Goal: Information Seeking & Learning: Check status

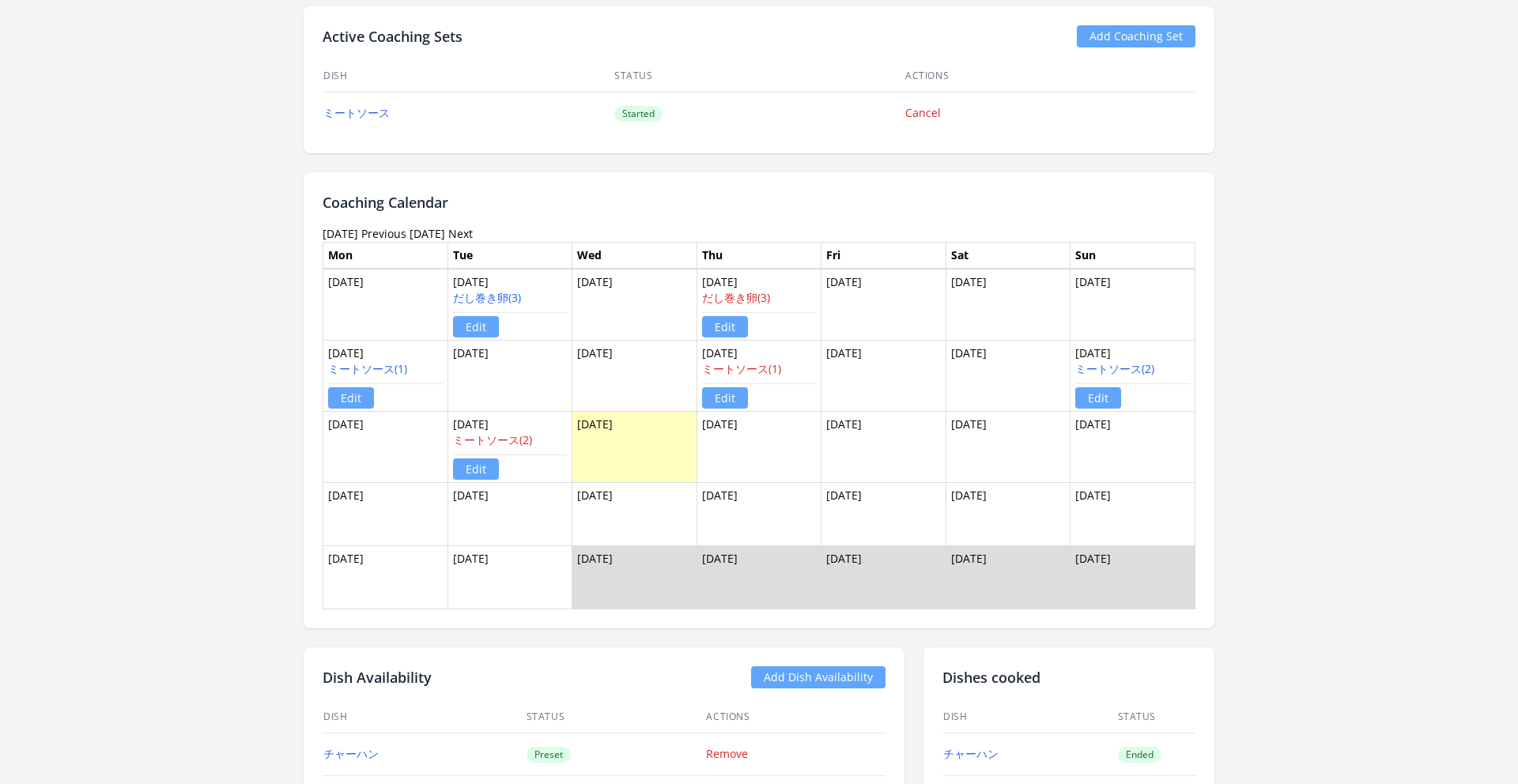
scroll to position [1022, 0]
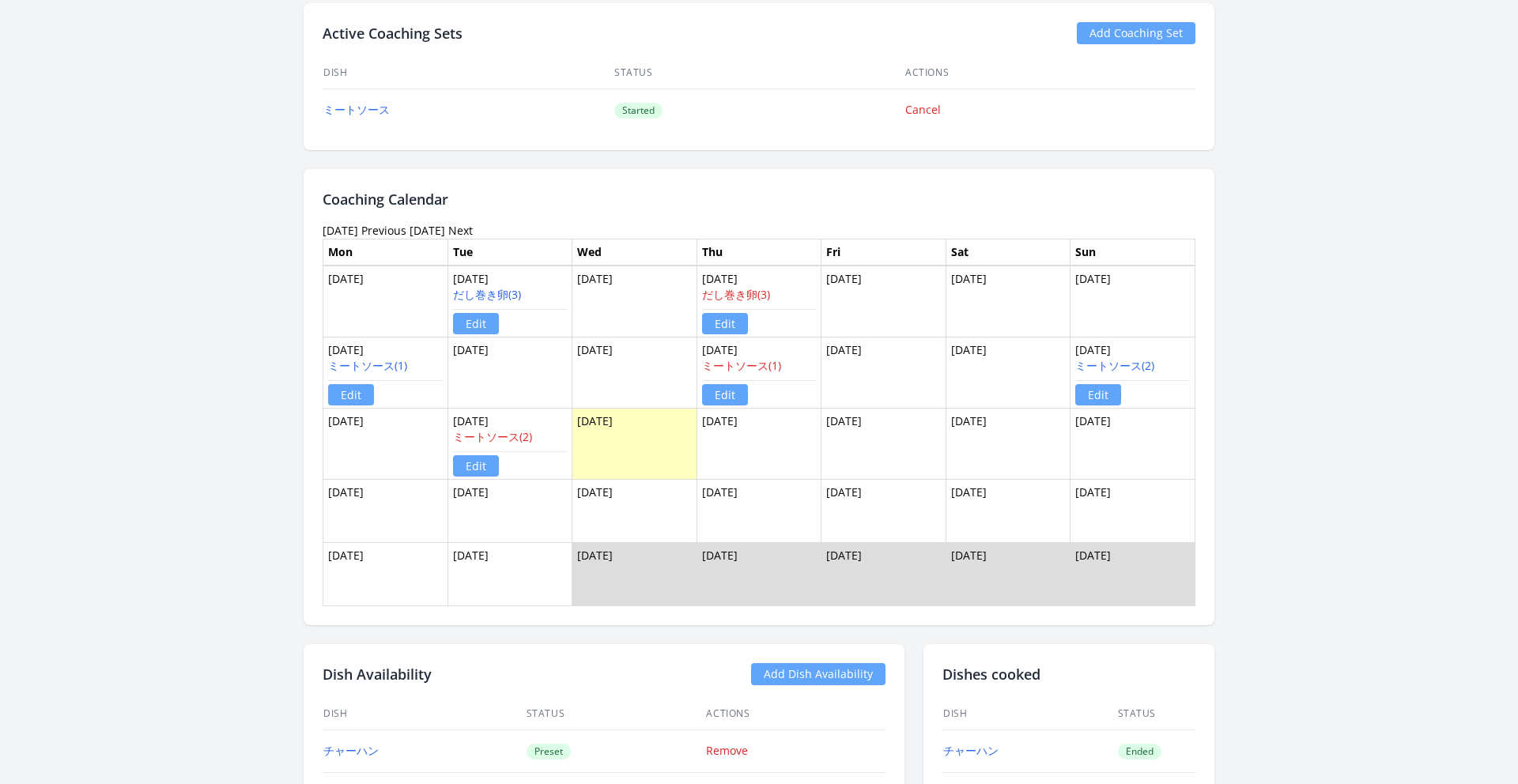
click at [406, 235] on link "Previous" at bounding box center [384, 230] width 45 height 15
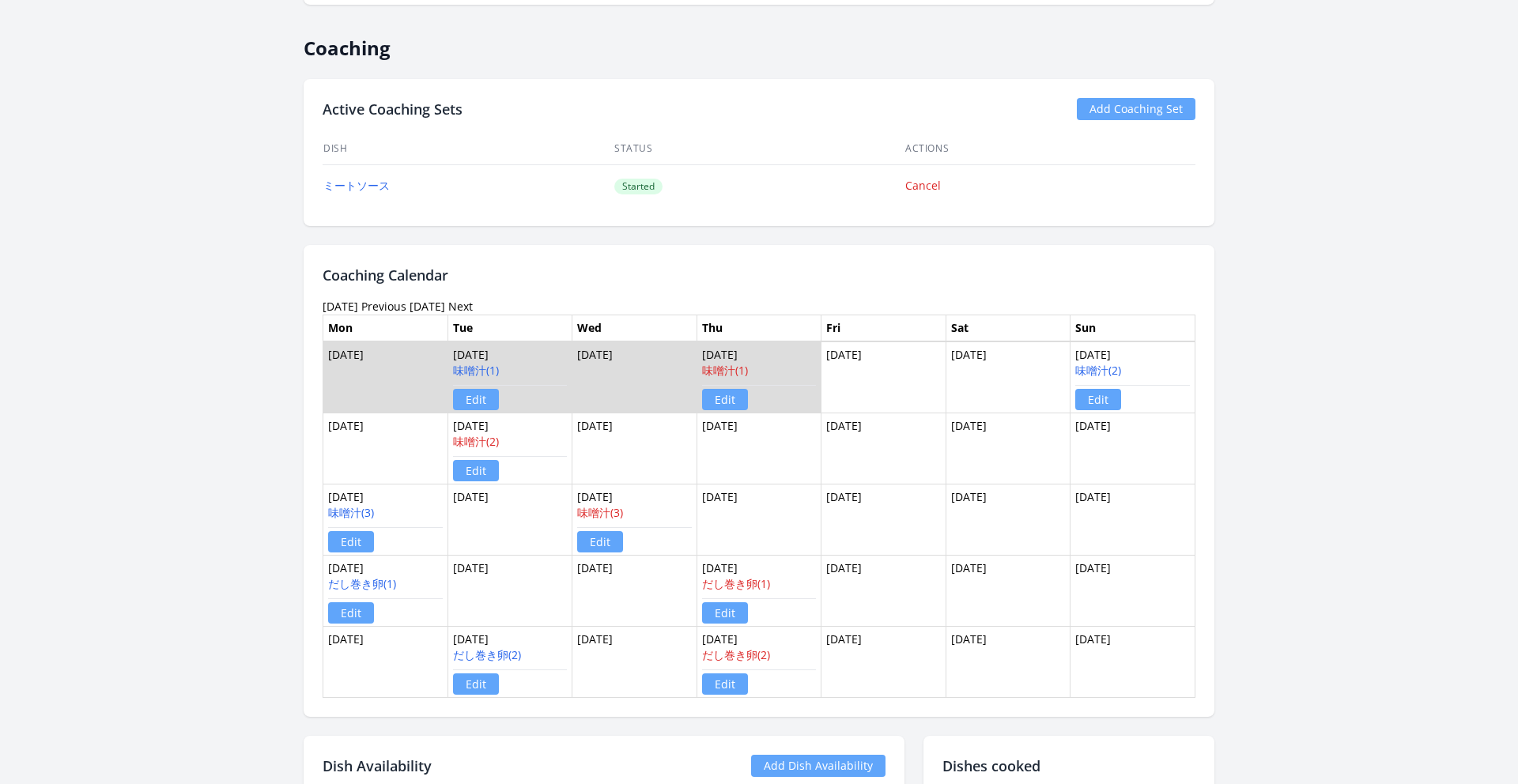
scroll to position [947, 0]
click at [473, 308] on link "Next" at bounding box center [460, 306] width 24 height 15
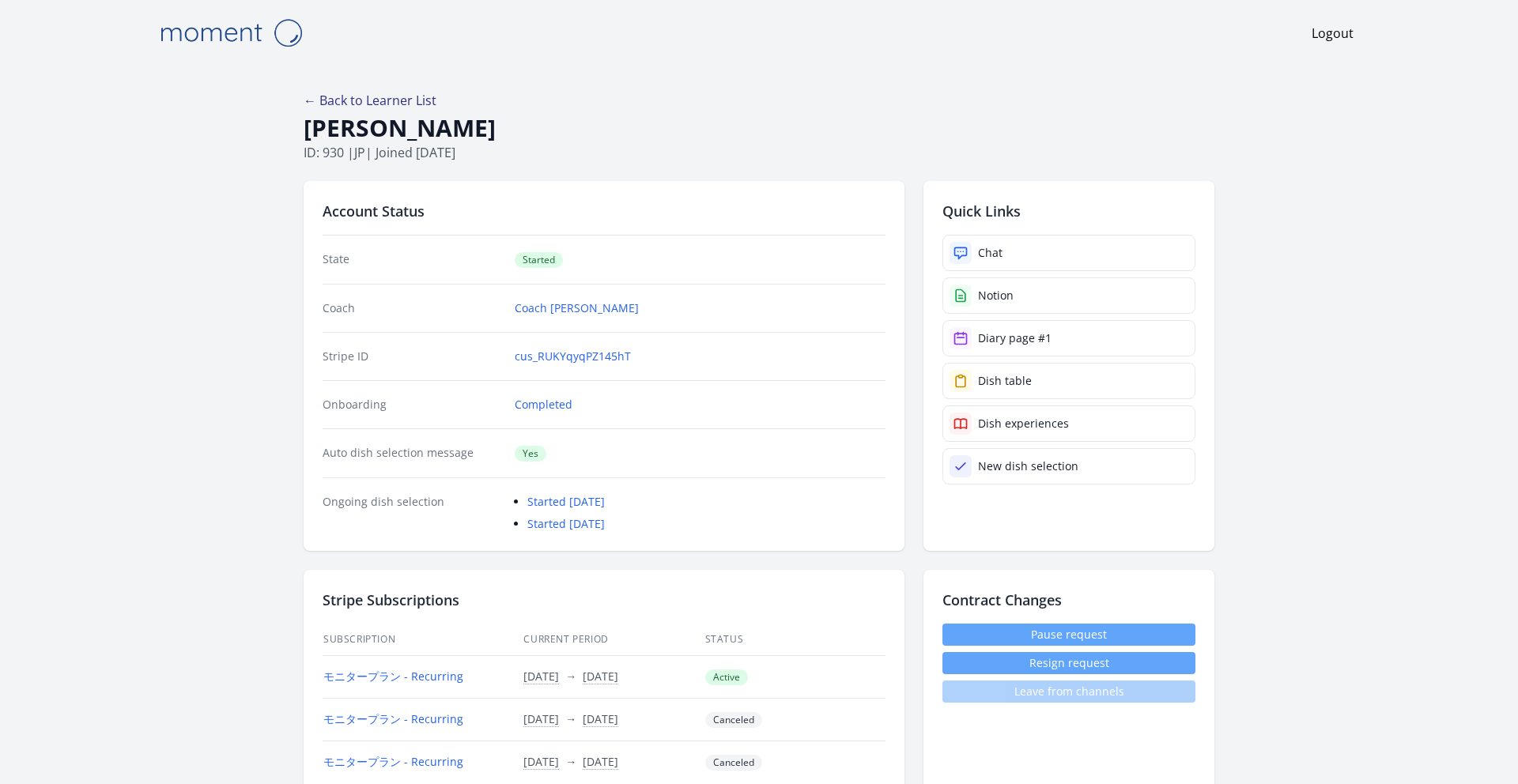
click at [356, 105] on link "← Back to Learner List" at bounding box center [370, 100] width 133 height 18
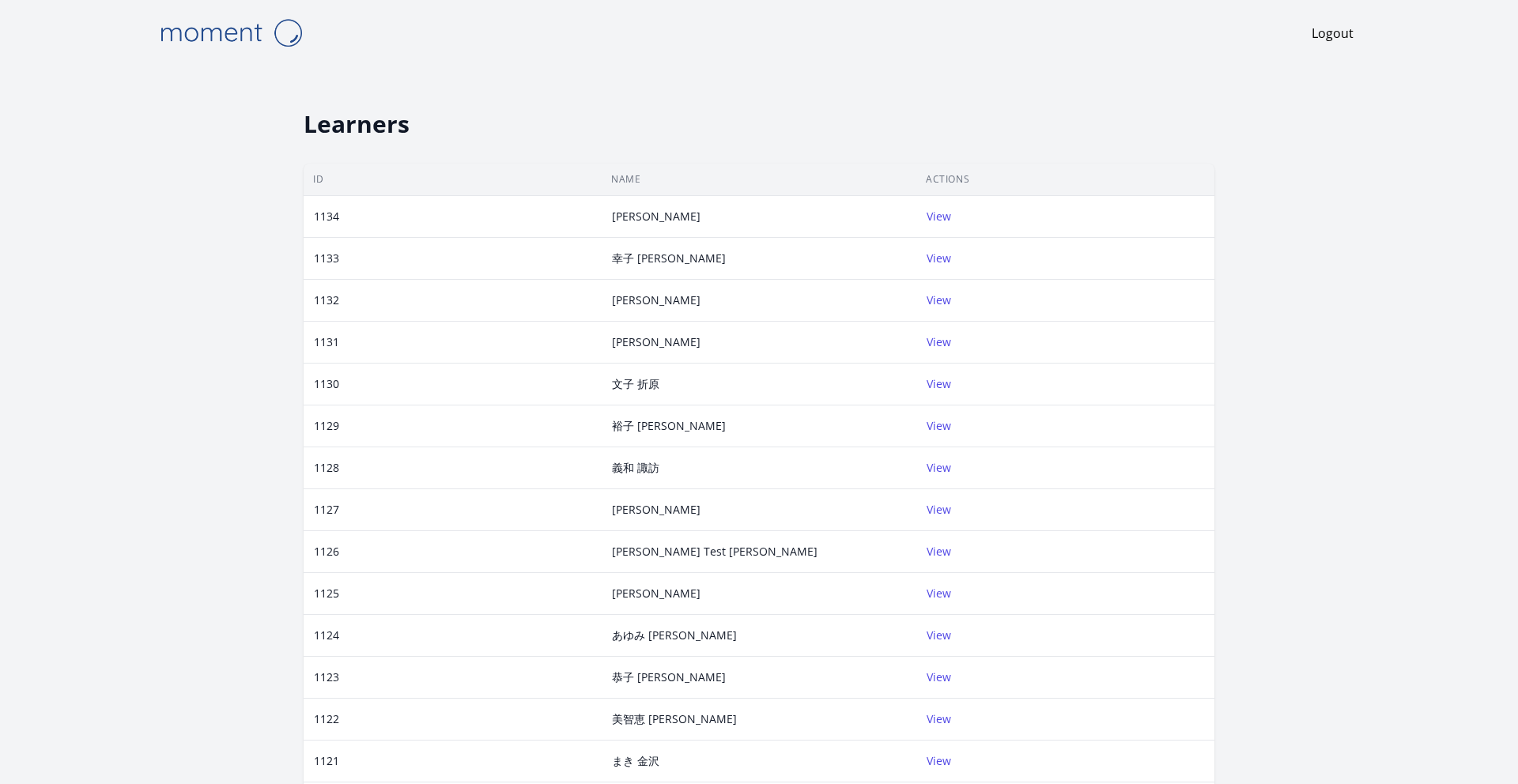
click at [1276, 121] on div "Learners ID Name Actions 1134 [PERSON_NAME] View 1133 幸子 [PERSON_NAME] View 113…" at bounding box center [759, 602] width 1214 height 1072
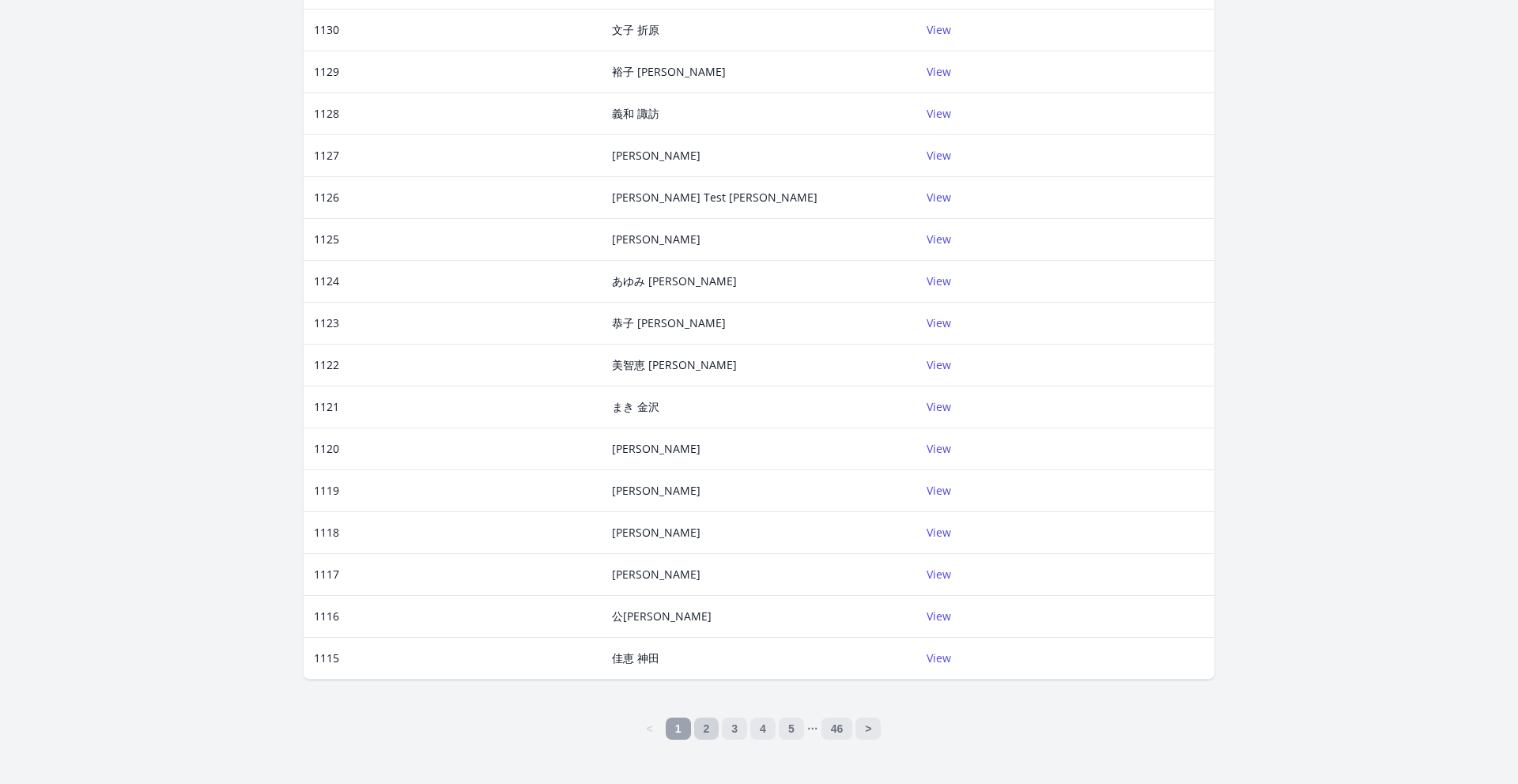
click at [711, 721] on link "2" at bounding box center [707, 728] width 25 height 22
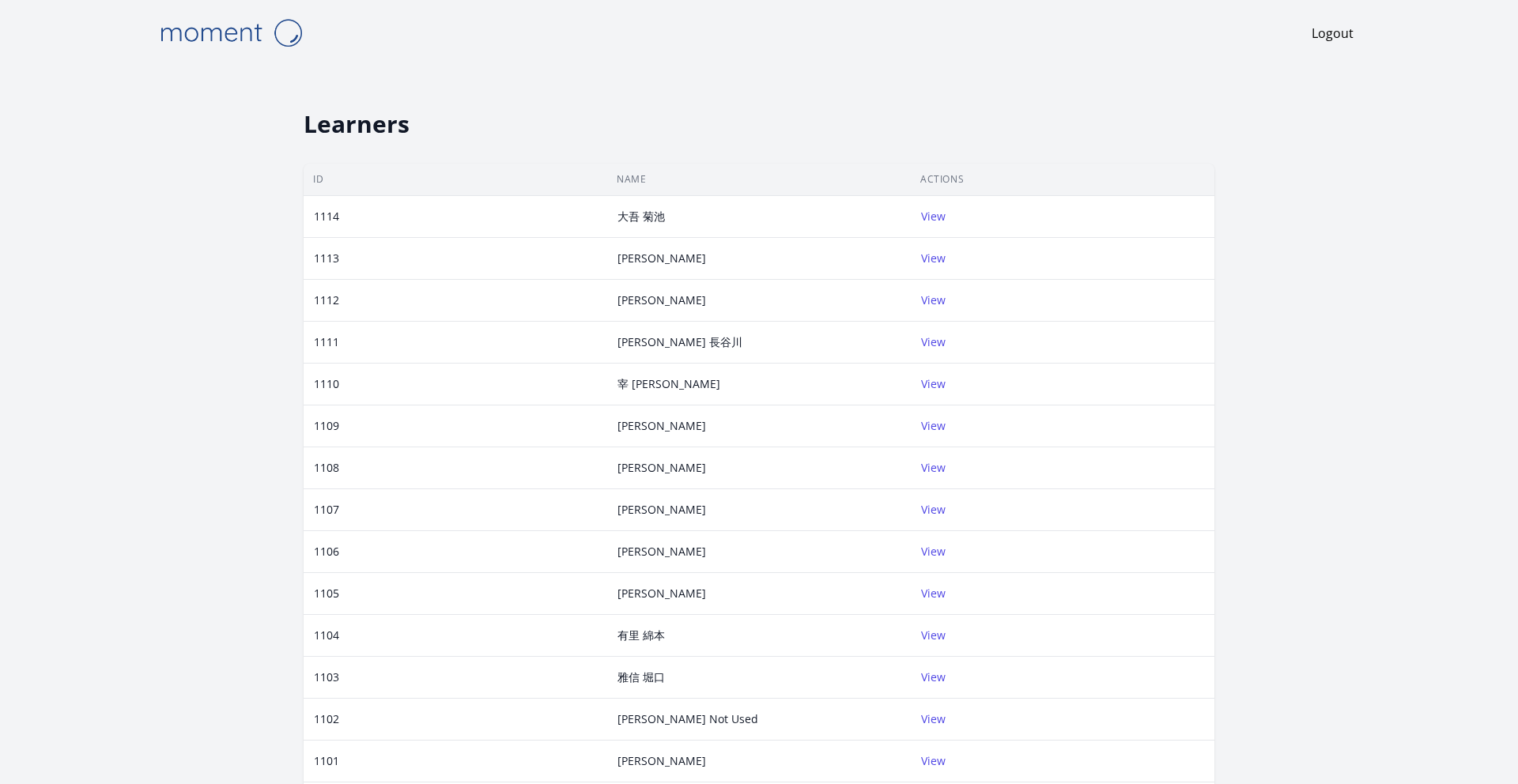
scroll to position [354, 0]
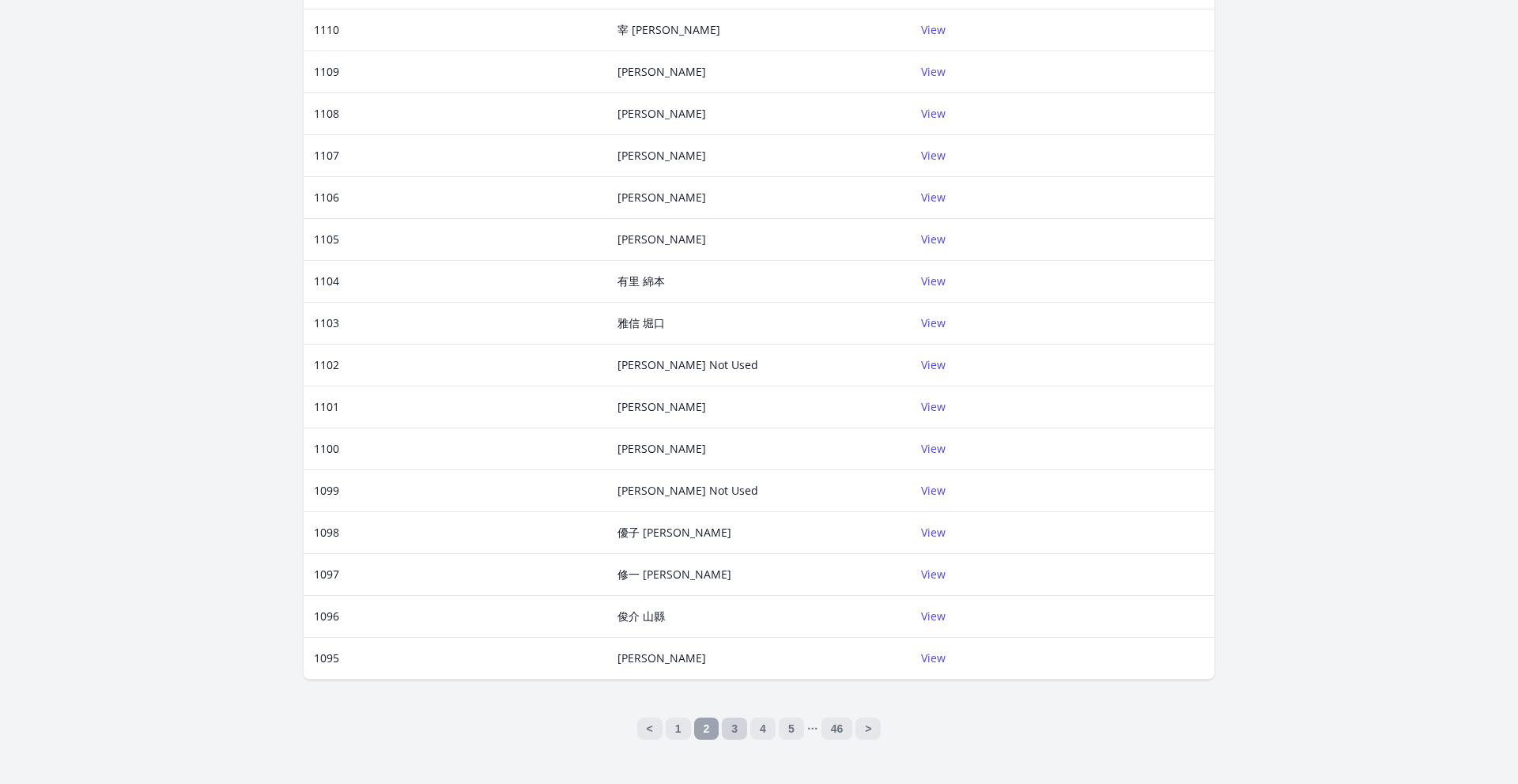
click at [739, 724] on link "3" at bounding box center [735, 728] width 25 height 22
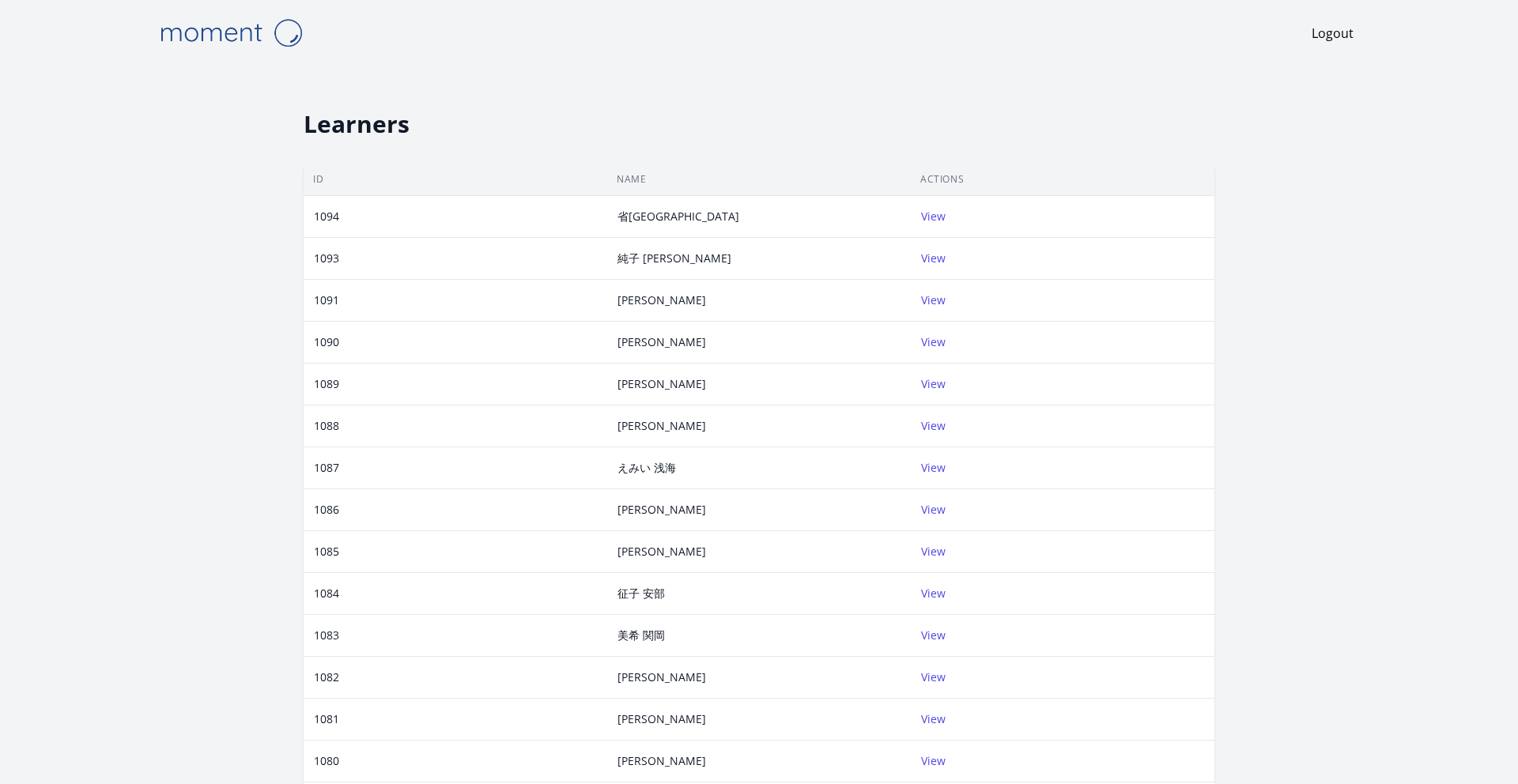
scroll to position [354, 0]
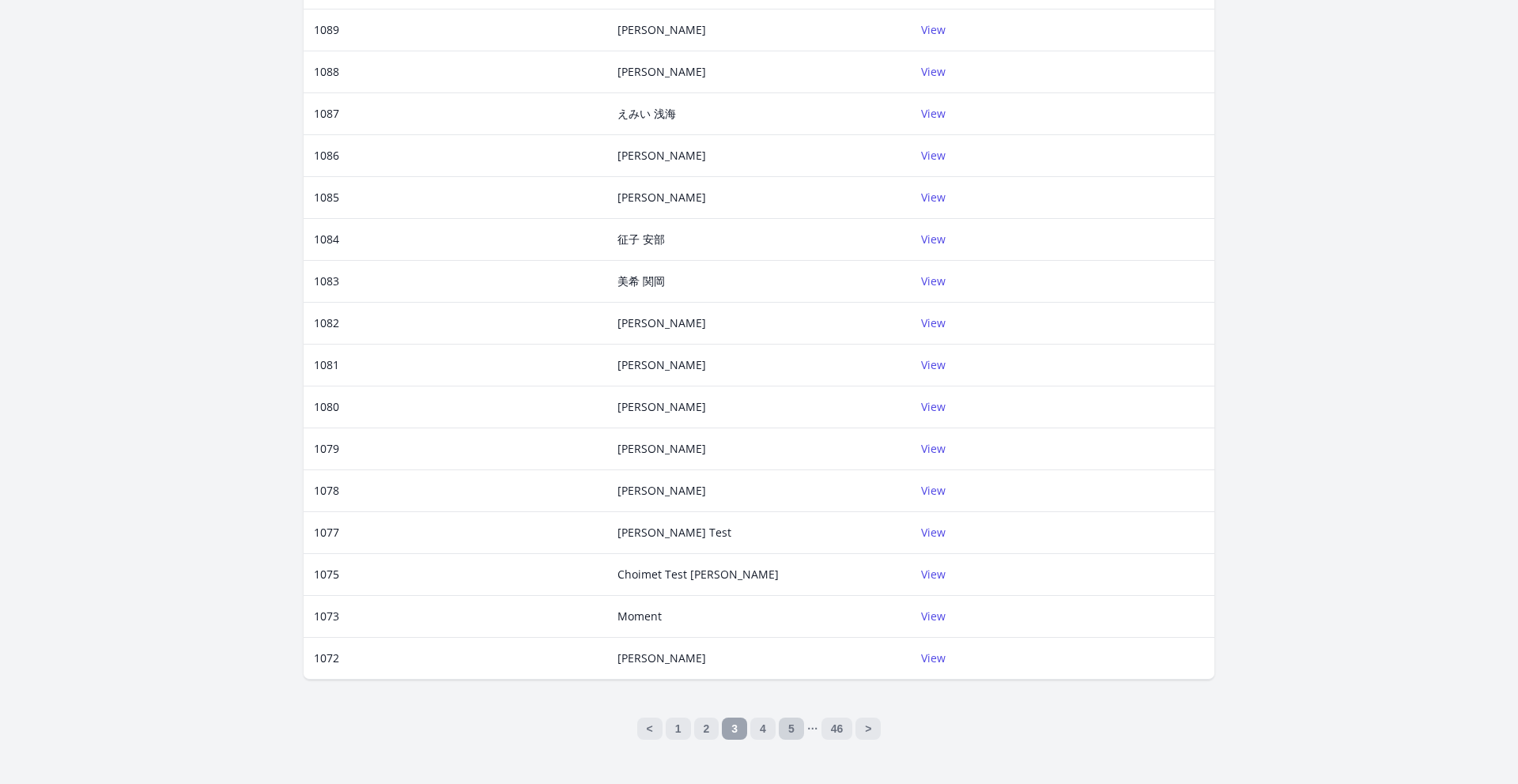
click at [779, 725] on link "5" at bounding box center [792, 728] width 25 height 22
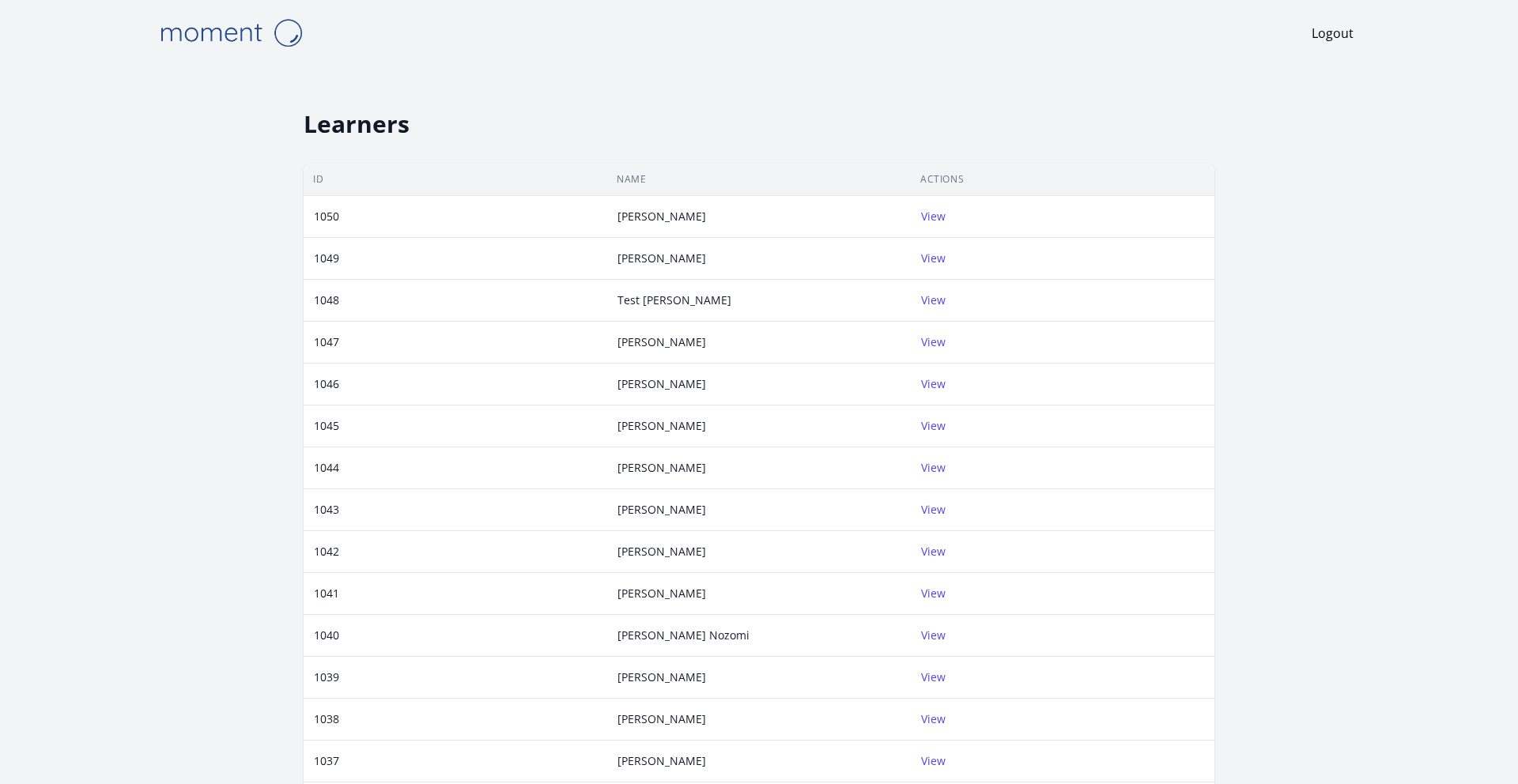
scroll to position [354, 0]
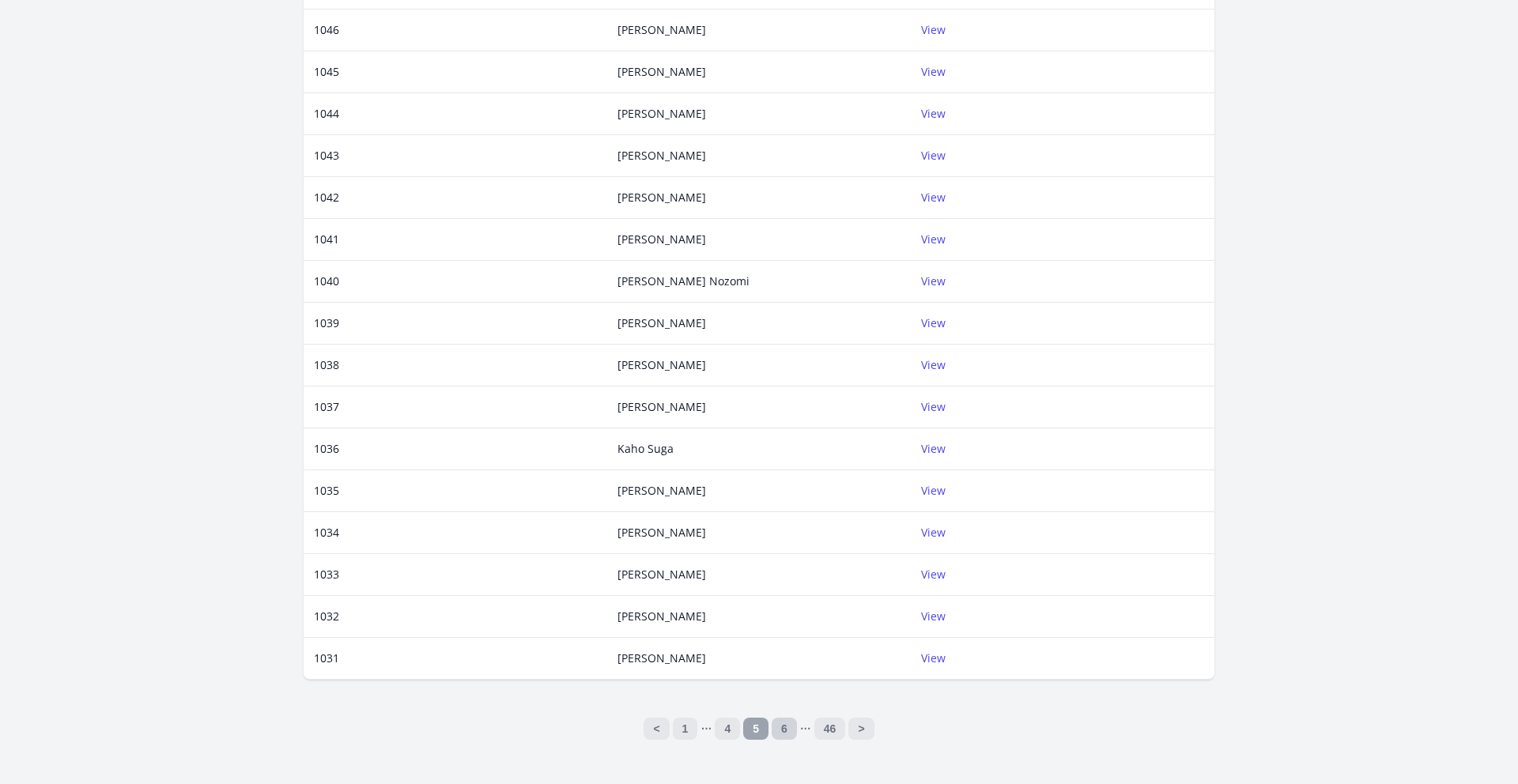
click at [778, 729] on link "6" at bounding box center [784, 728] width 25 height 22
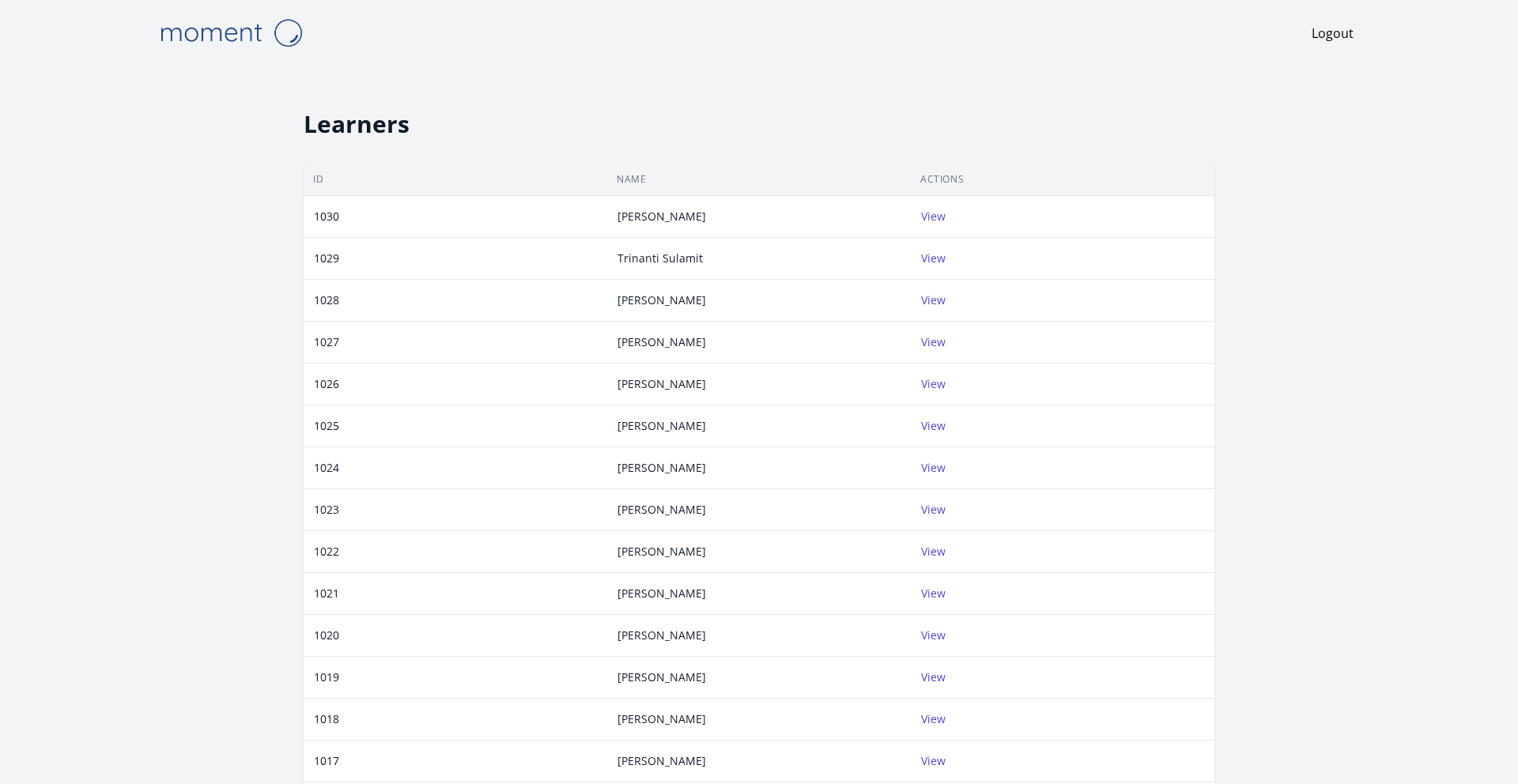
scroll to position [354, 0]
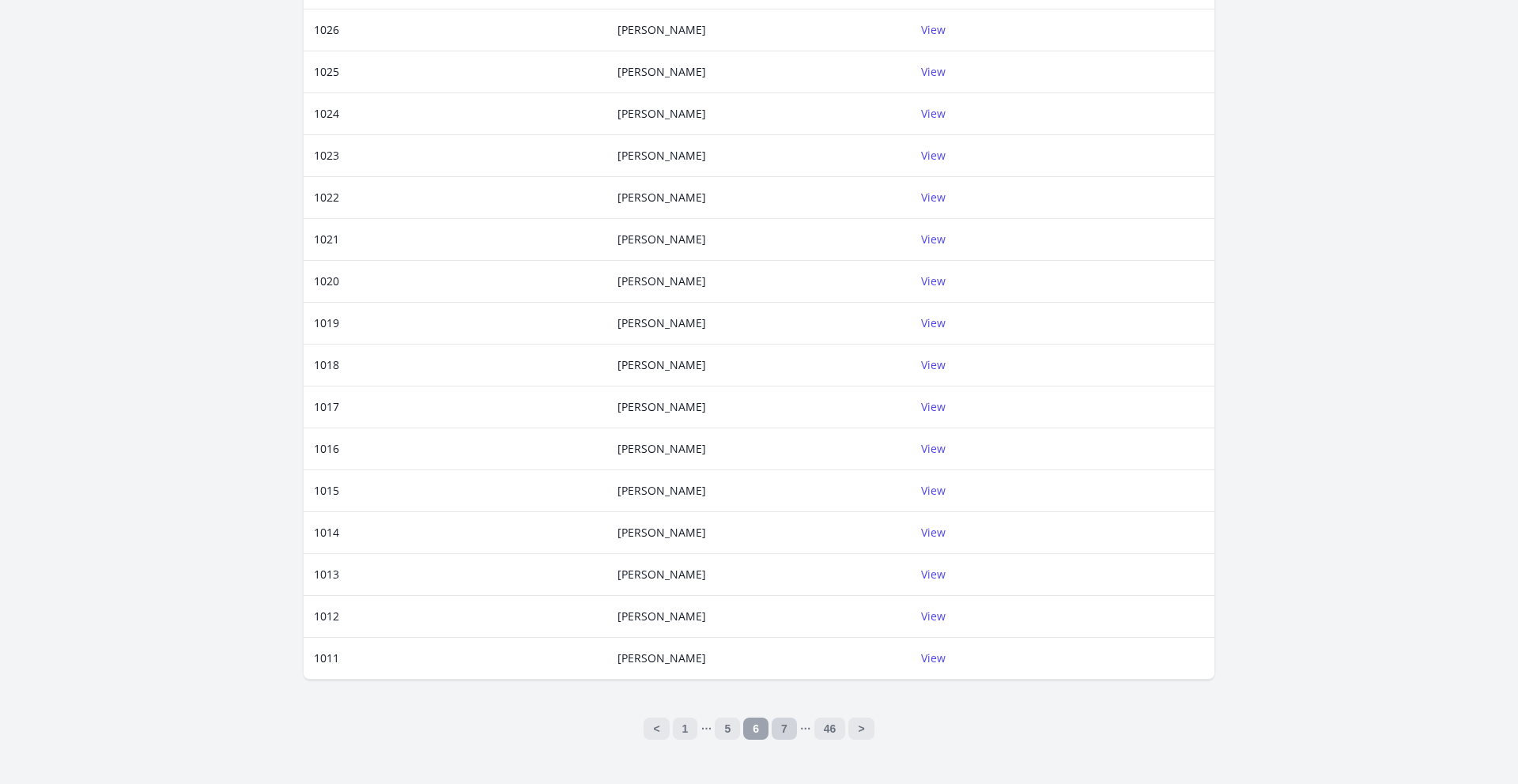
click at [782, 735] on link "7" at bounding box center [784, 728] width 25 height 22
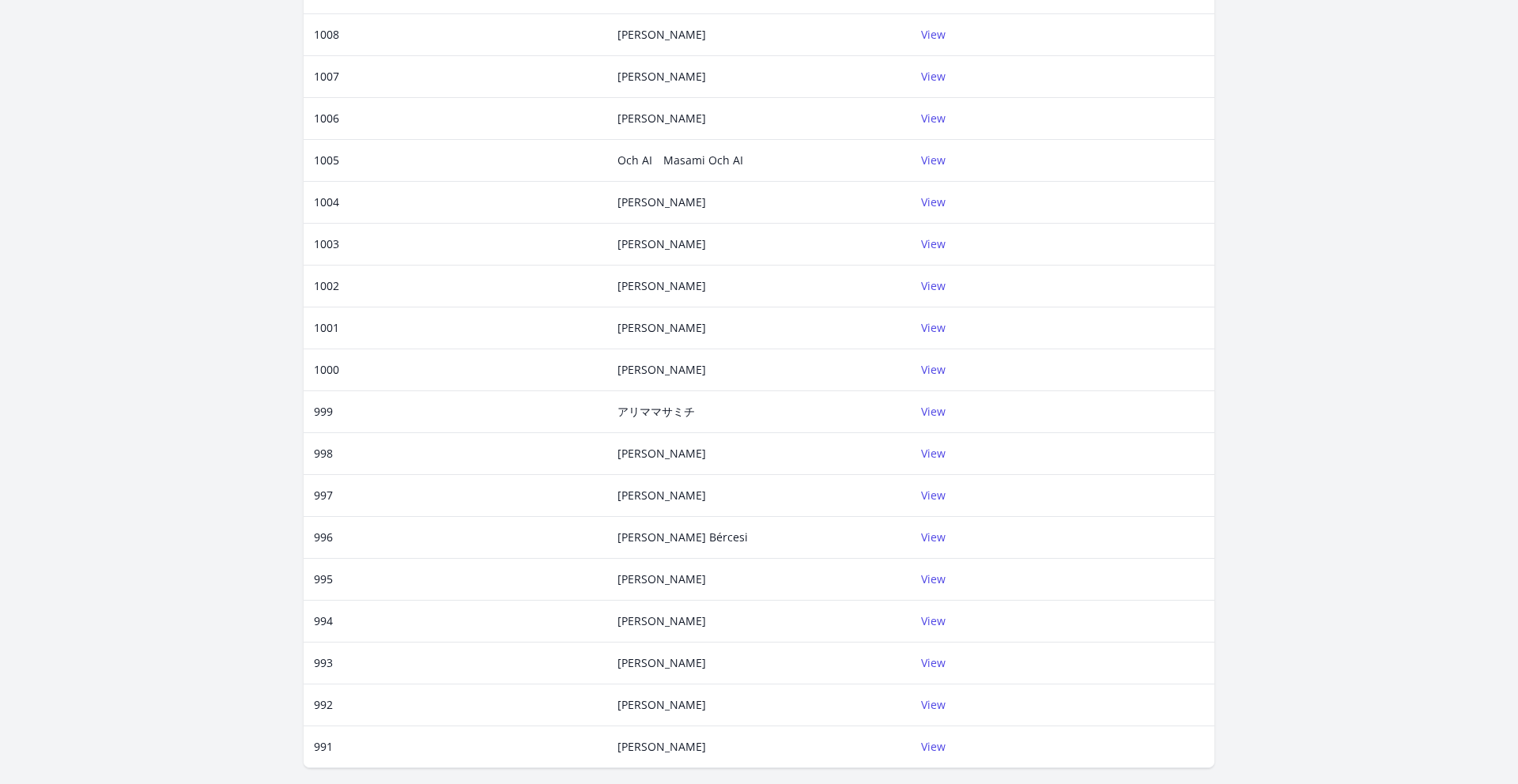
scroll to position [354, 0]
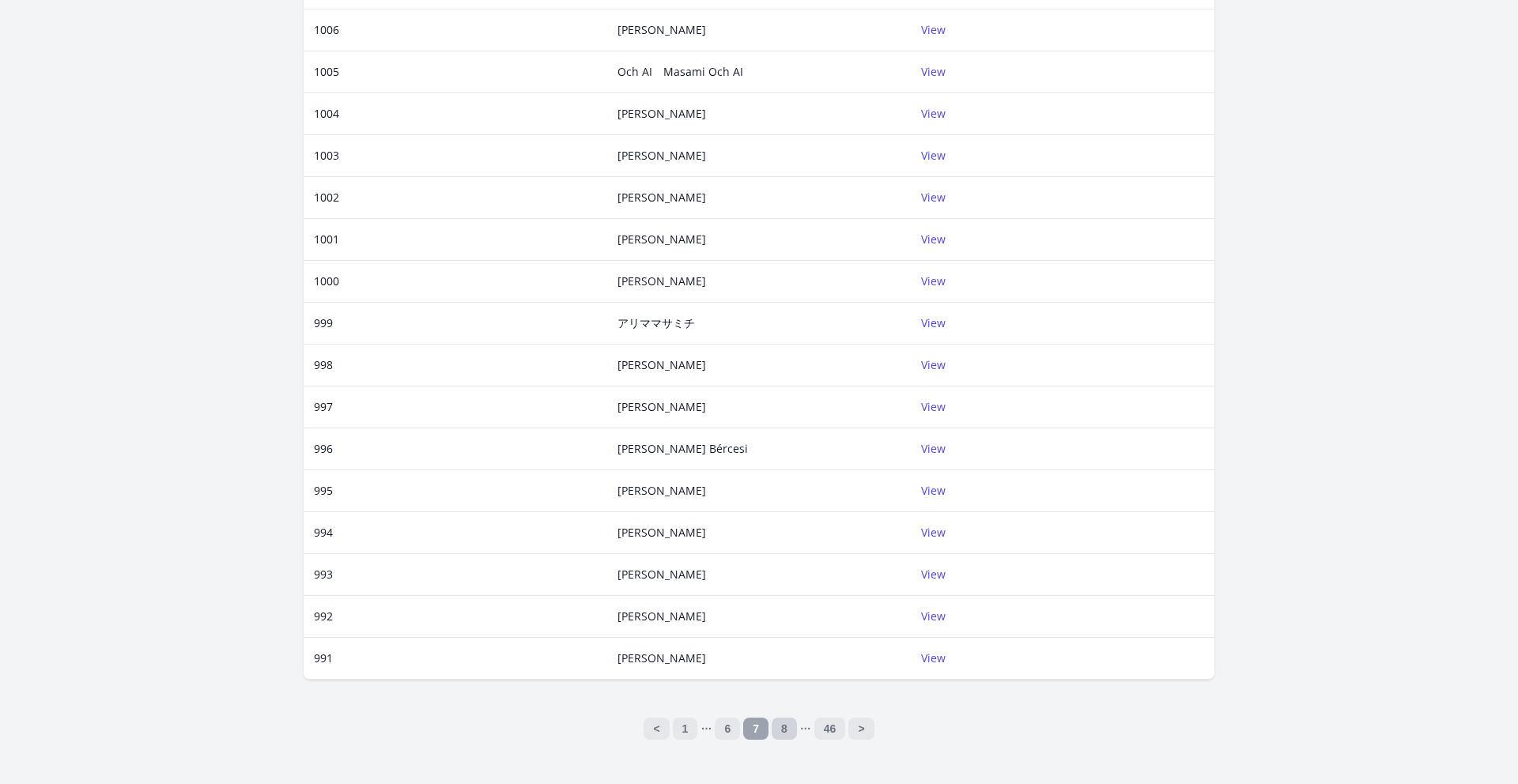
click at [783, 720] on link "8" at bounding box center [784, 728] width 25 height 22
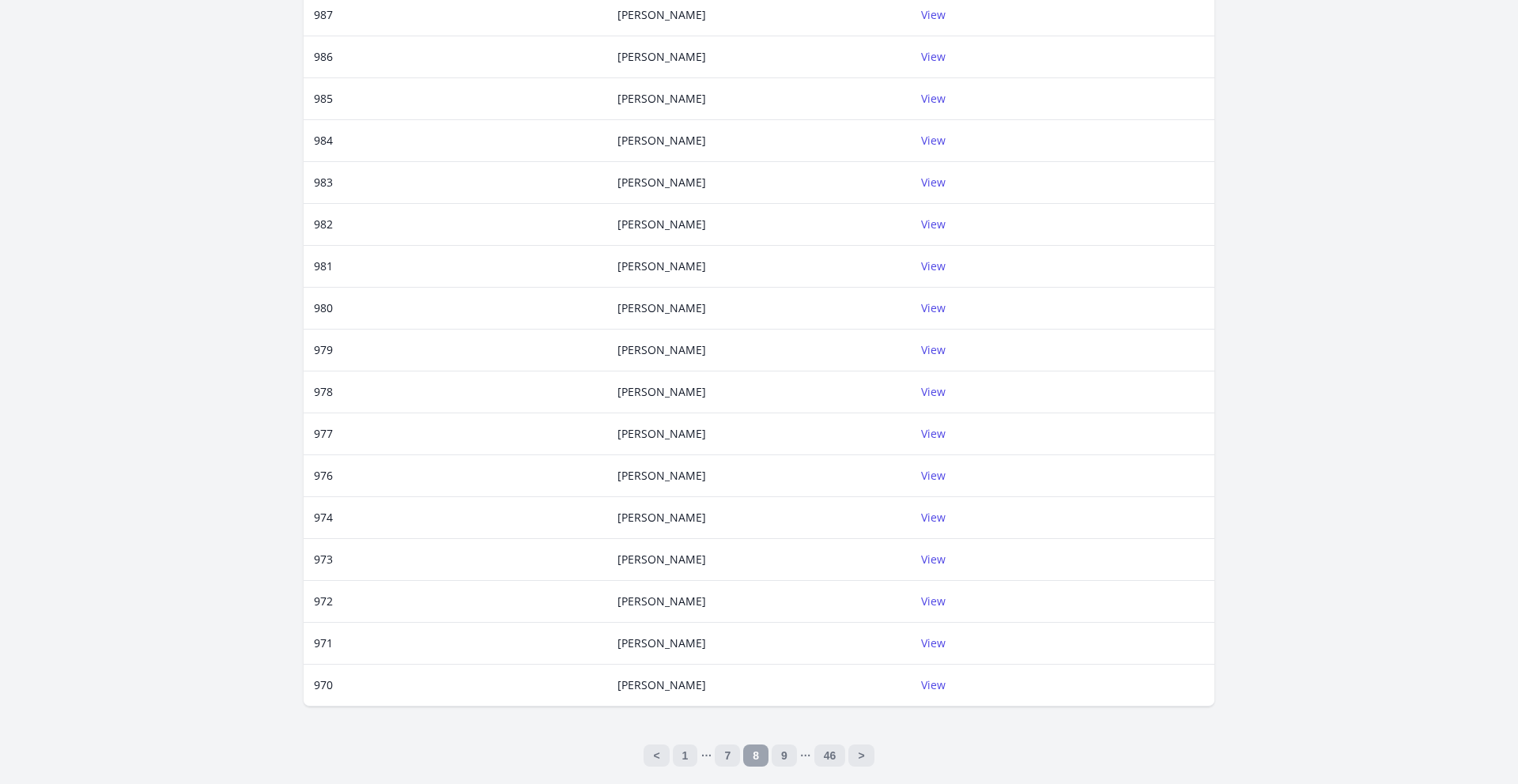
scroll to position [354, 0]
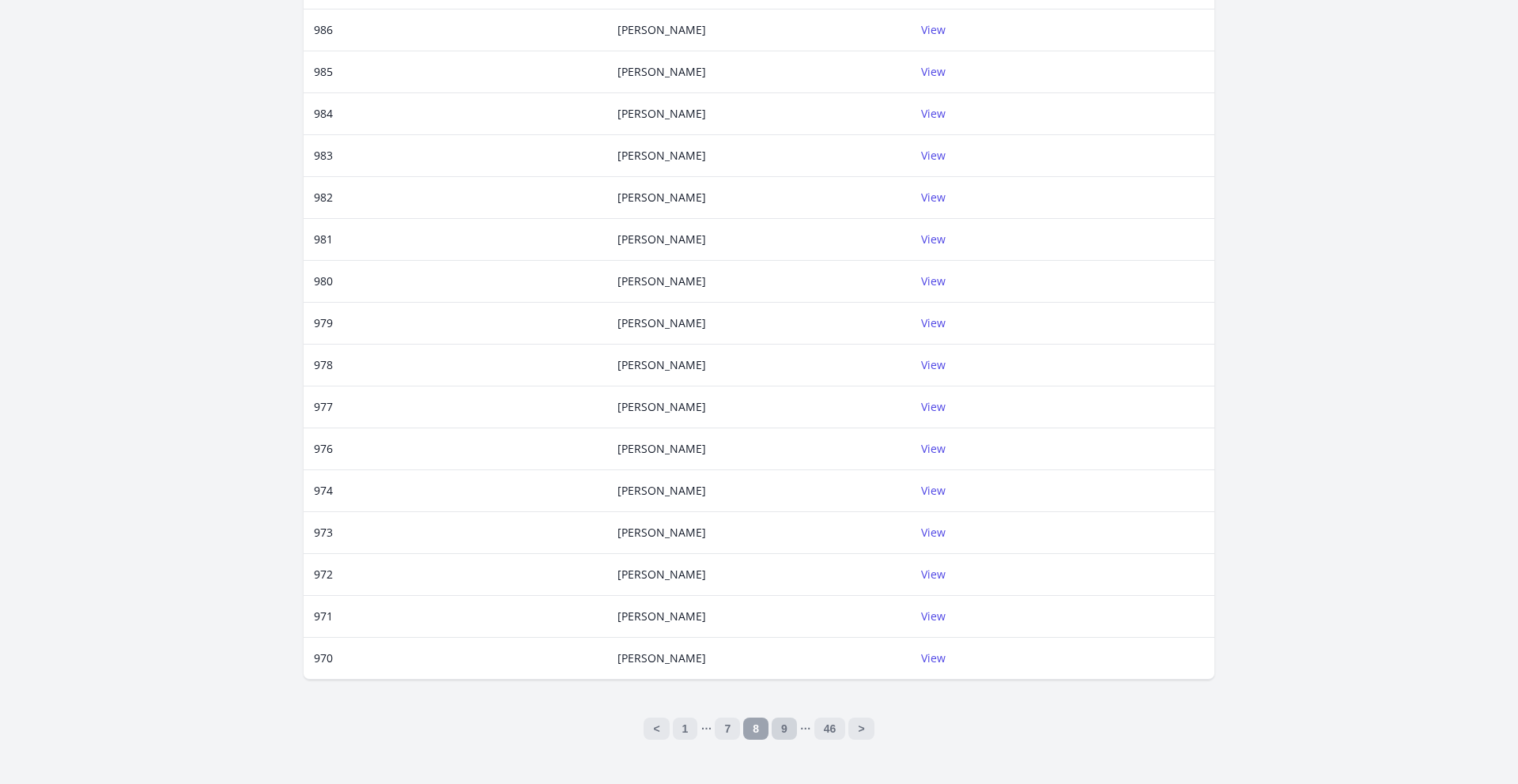
click at [792, 719] on link "9" at bounding box center [784, 728] width 25 height 22
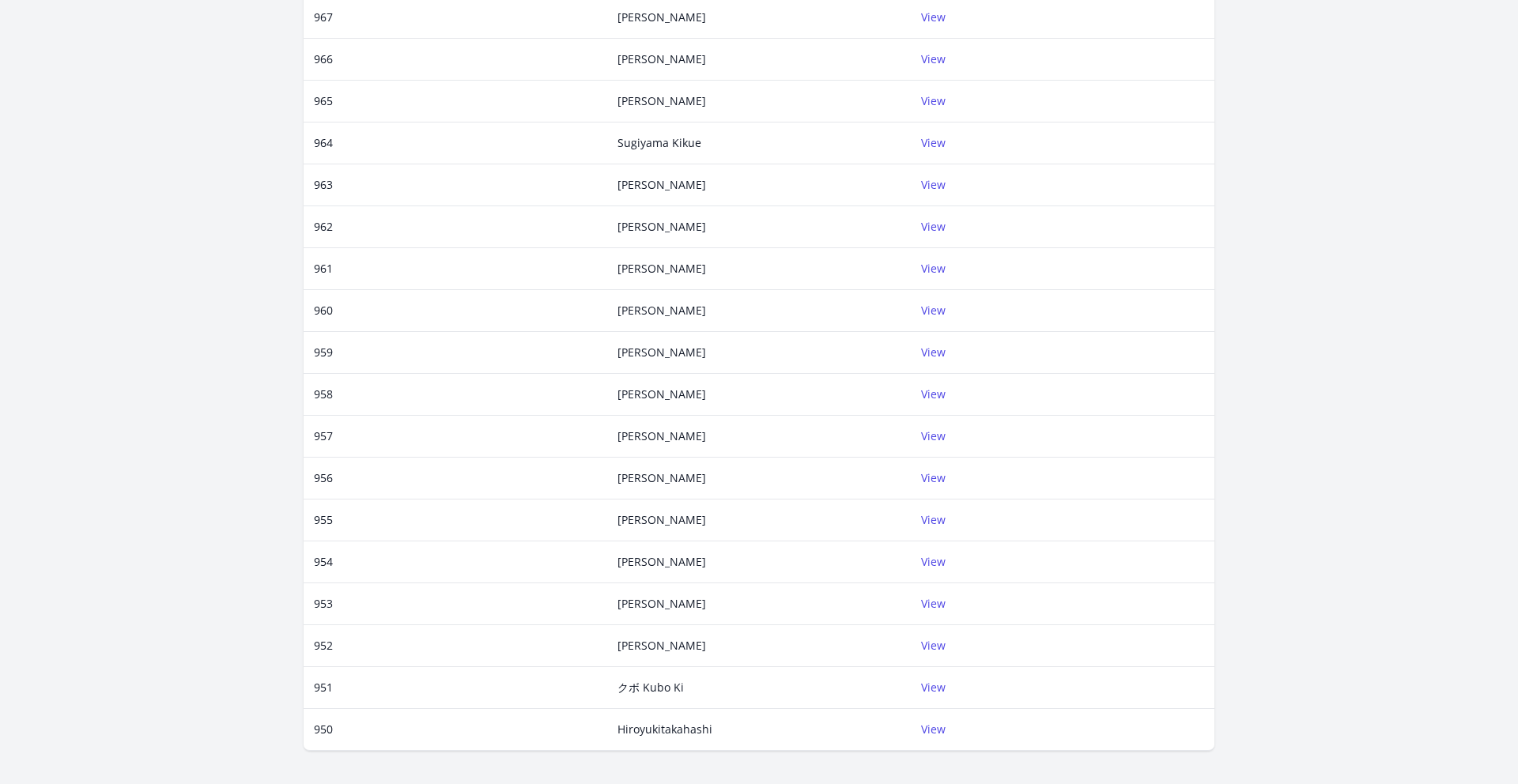
scroll to position [354, 0]
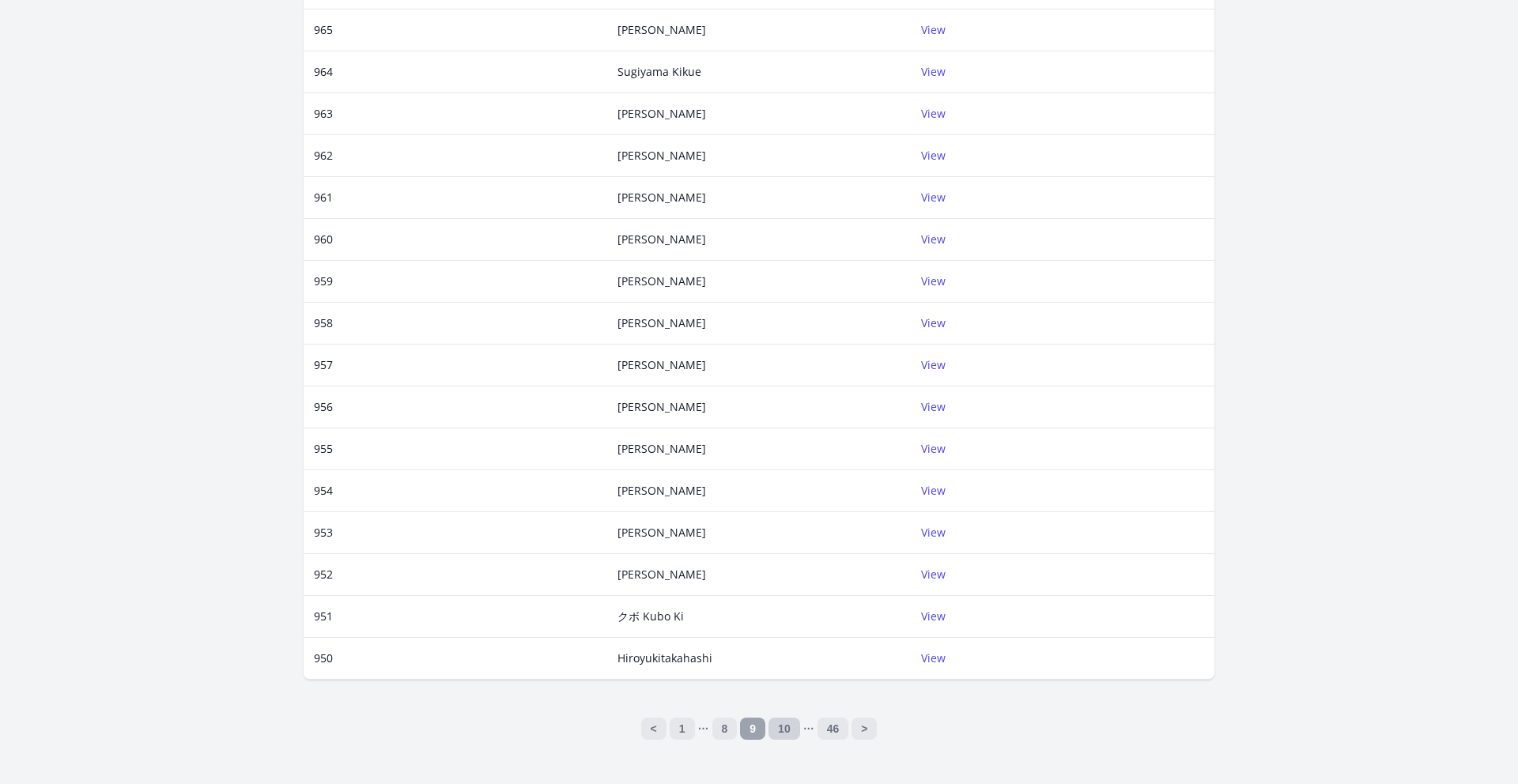
click at [784, 724] on link "10" at bounding box center [784, 728] width 32 height 22
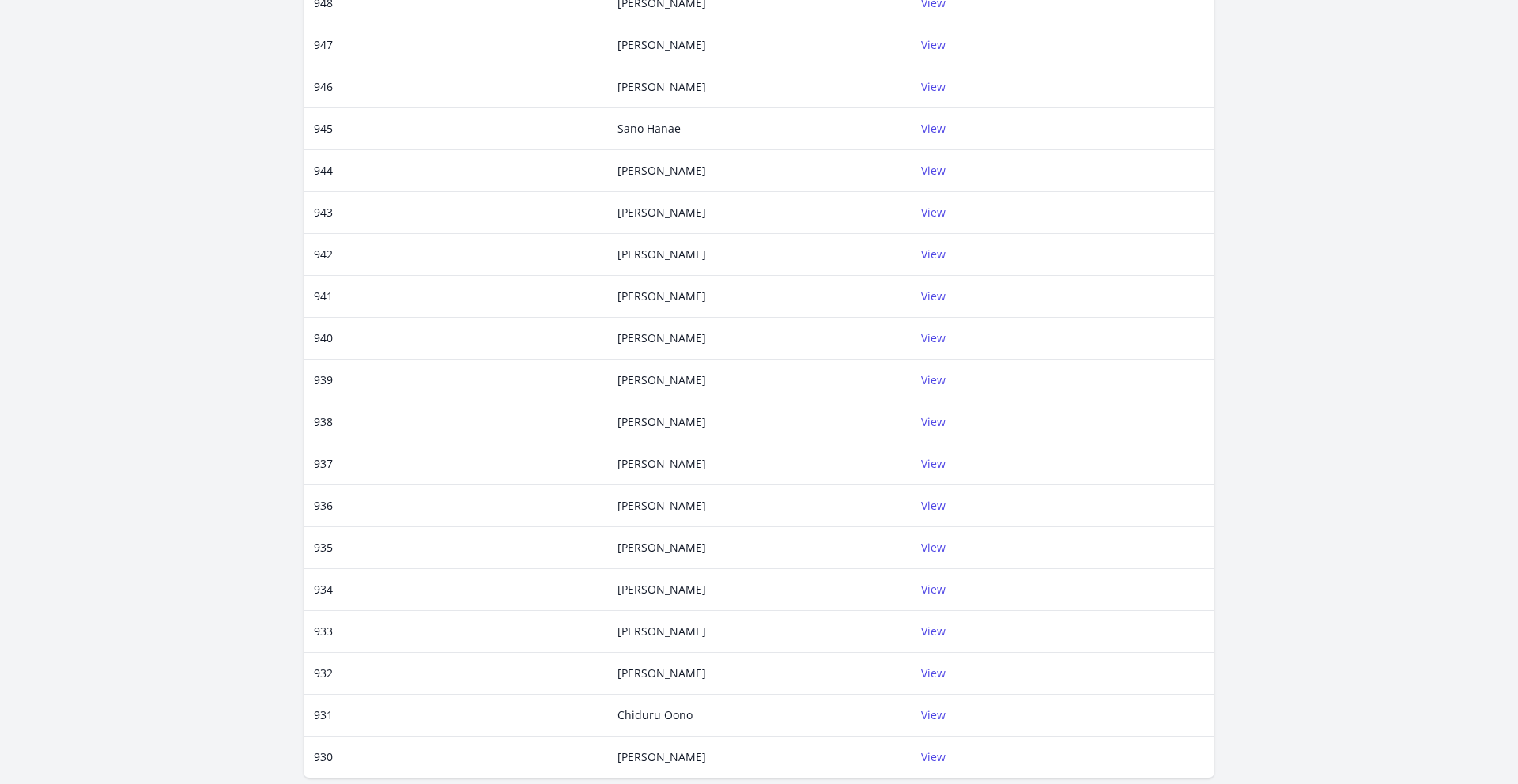
scroll to position [354, 0]
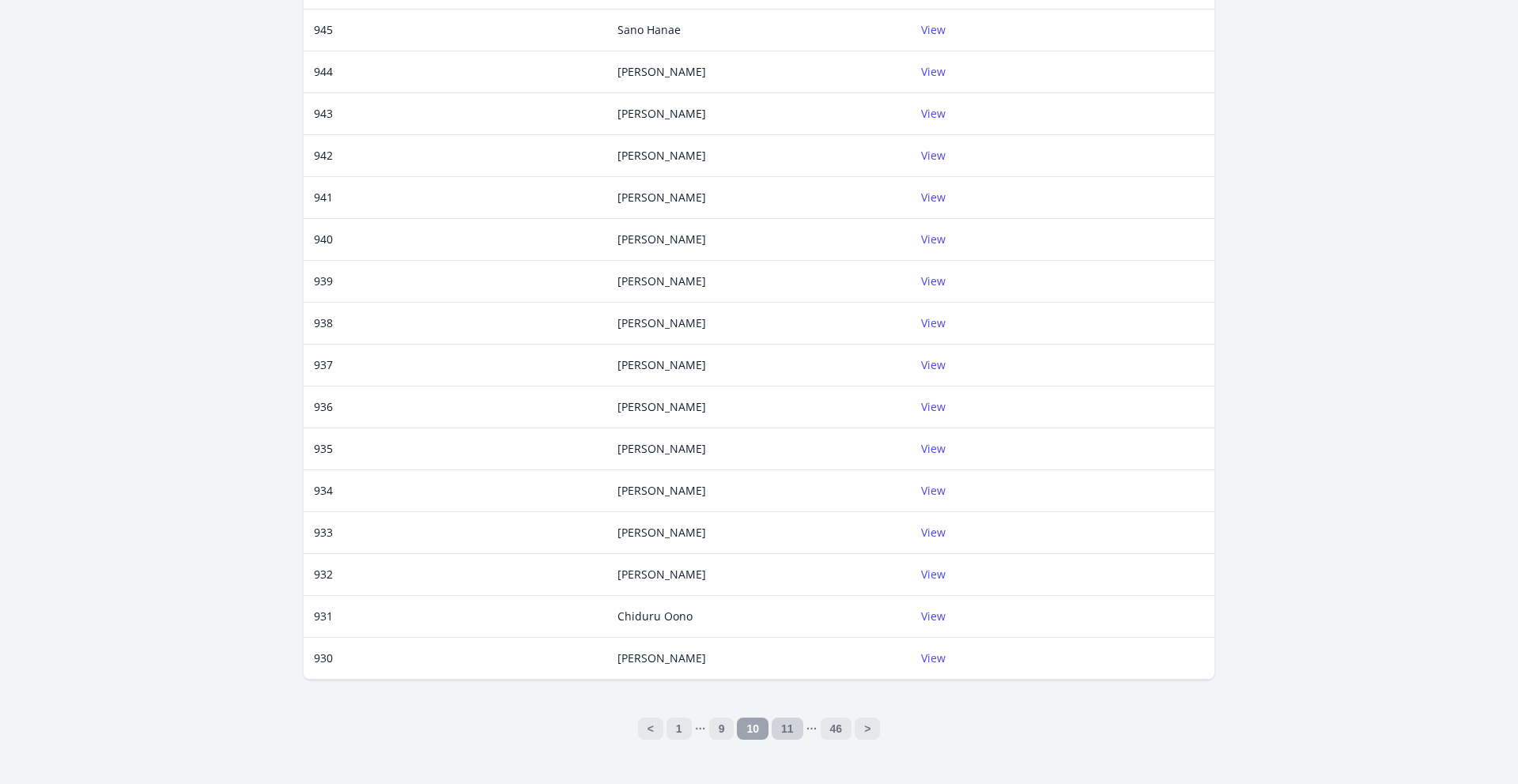
click at [781, 726] on link "11" at bounding box center [788, 728] width 32 height 22
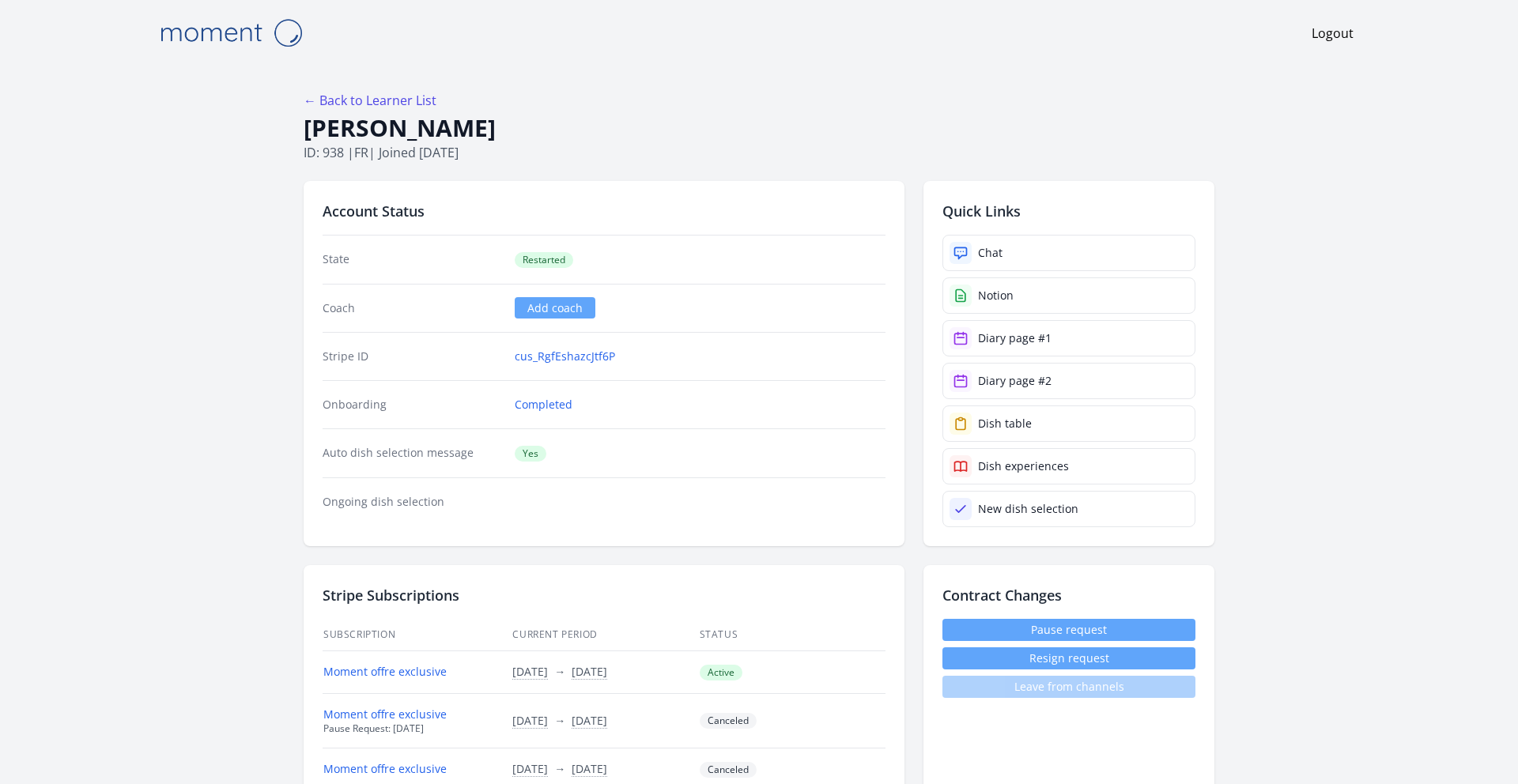
click at [228, 32] on img at bounding box center [231, 33] width 159 height 40
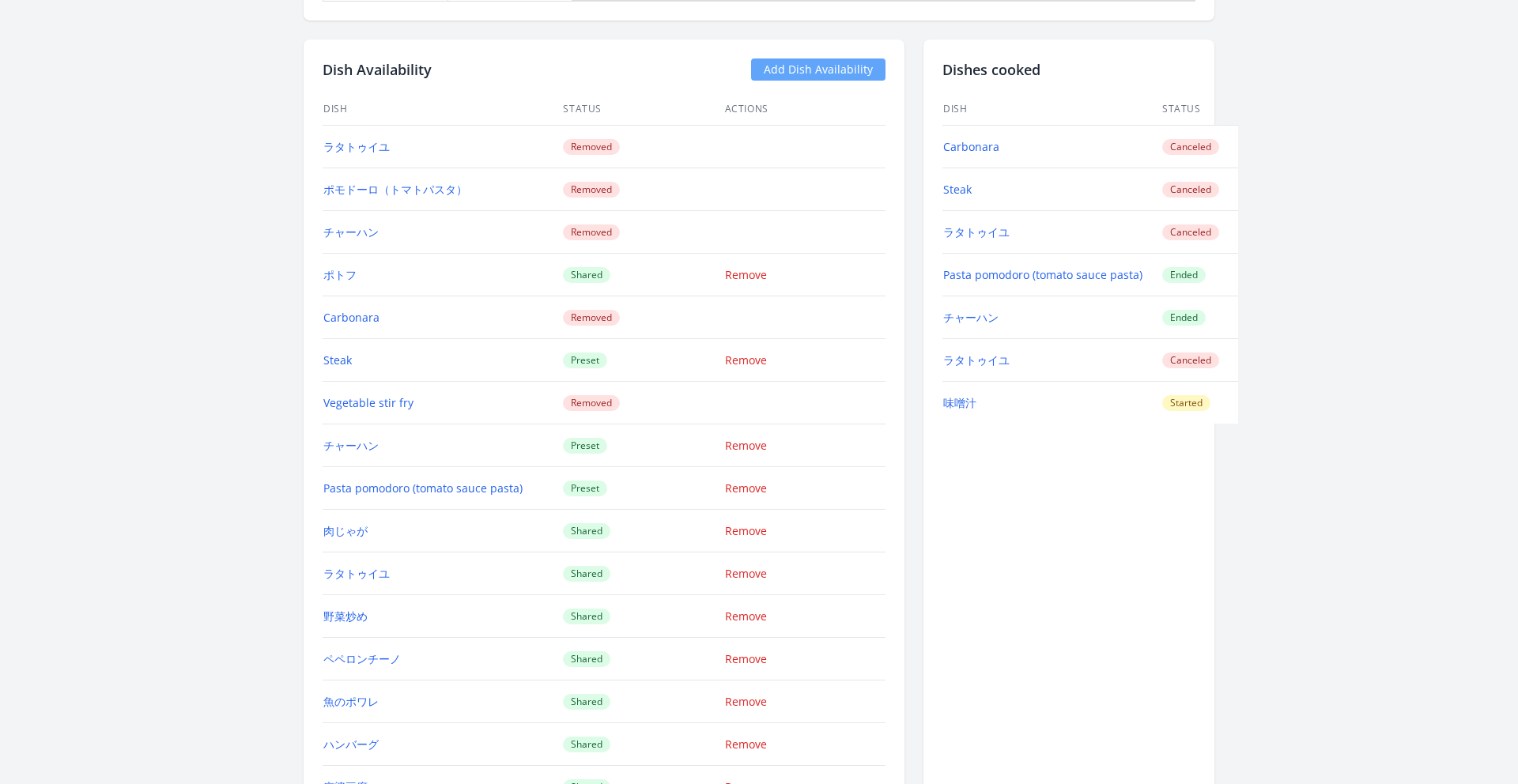
scroll to position [2194, 0]
drag, startPoint x: 1040, startPoint y: 362, endPoint x: 945, endPoint y: 358, distance: 95.1
click at [945, 358] on td "ラタトゥイユ" at bounding box center [1052, 358] width 219 height 43
copy link "ラタトゥイユ"
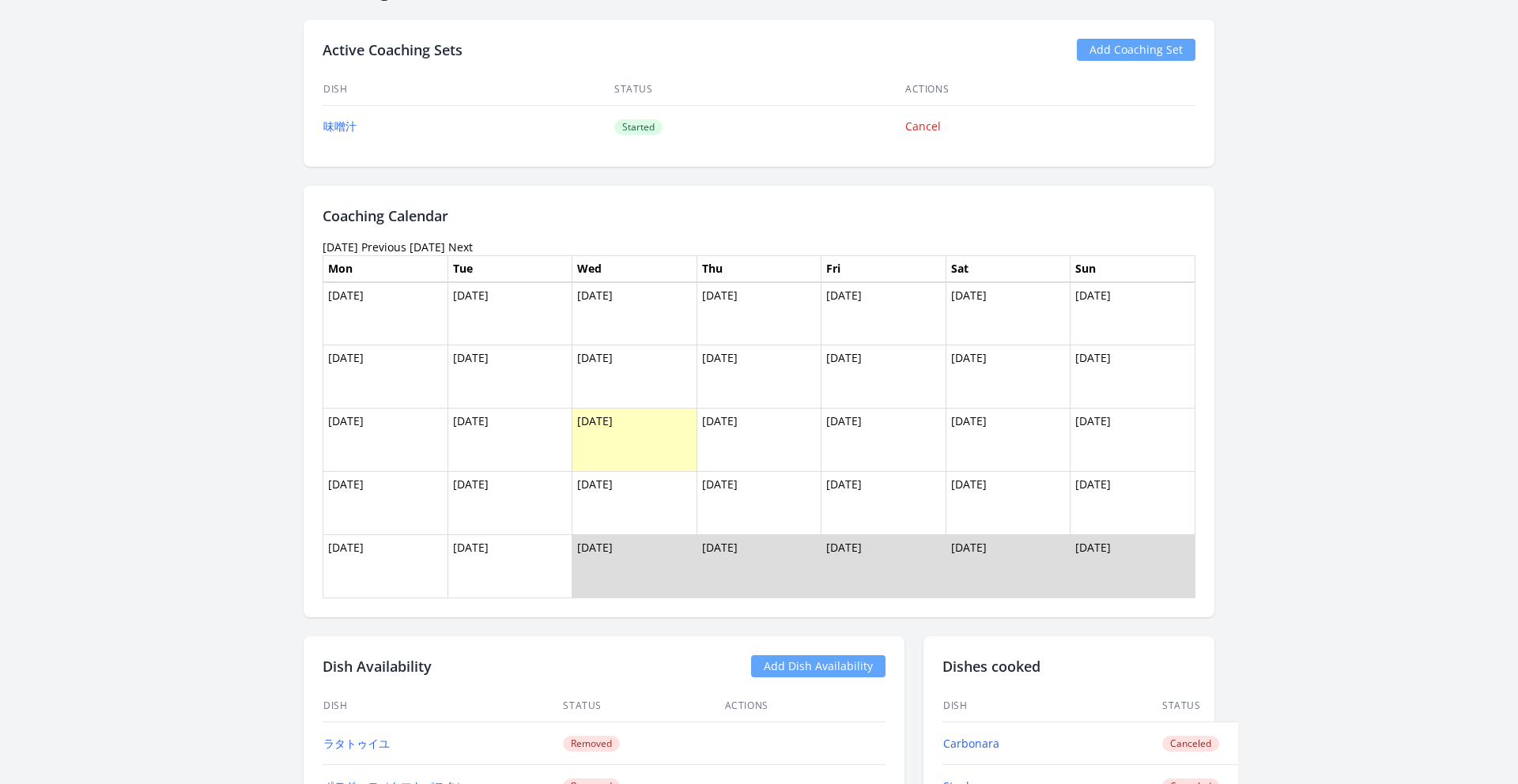
scroll to position [1602, 0]
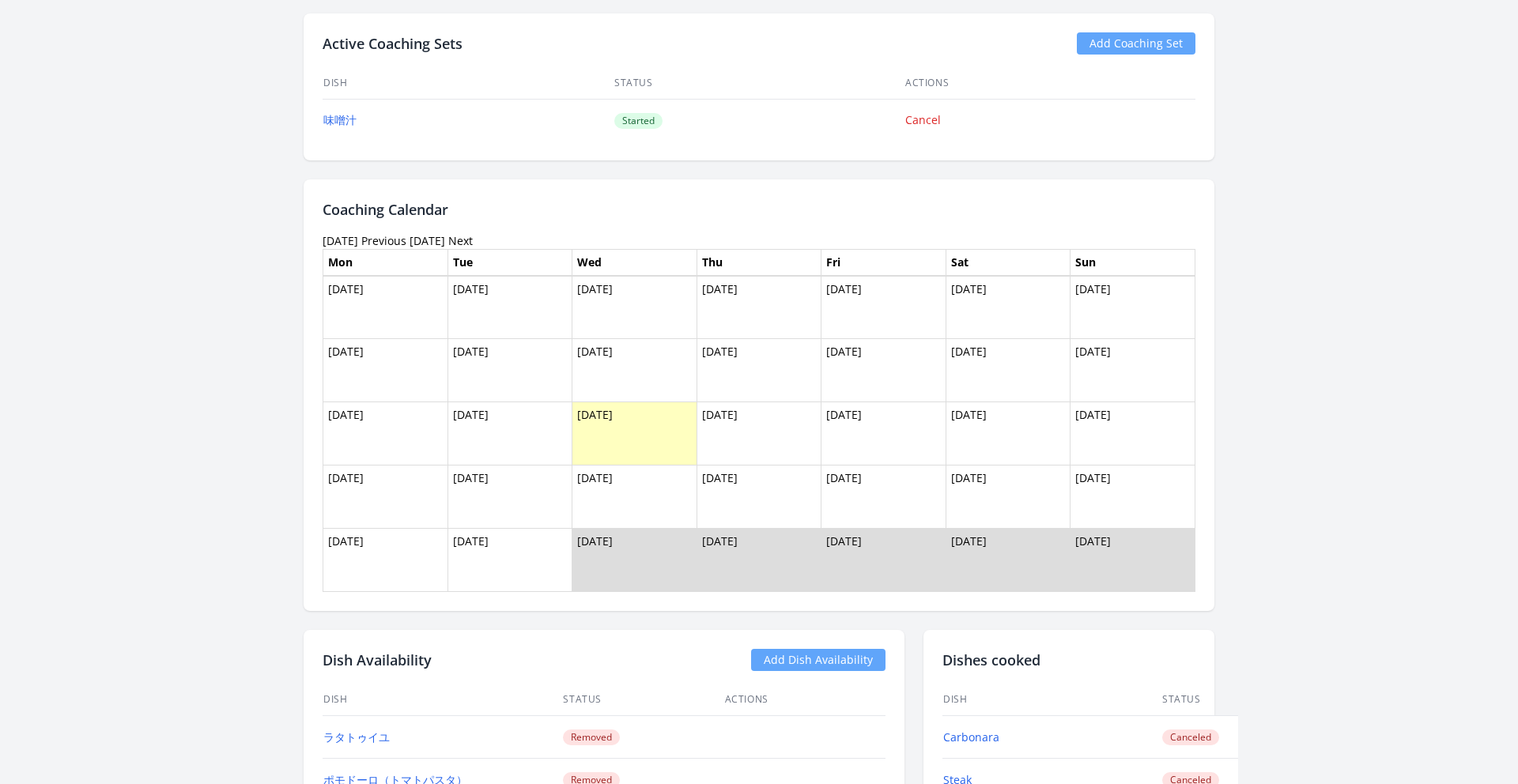
click at [406, 238] on link "Previous" at bounding box center [384, 241] width 45 height 15
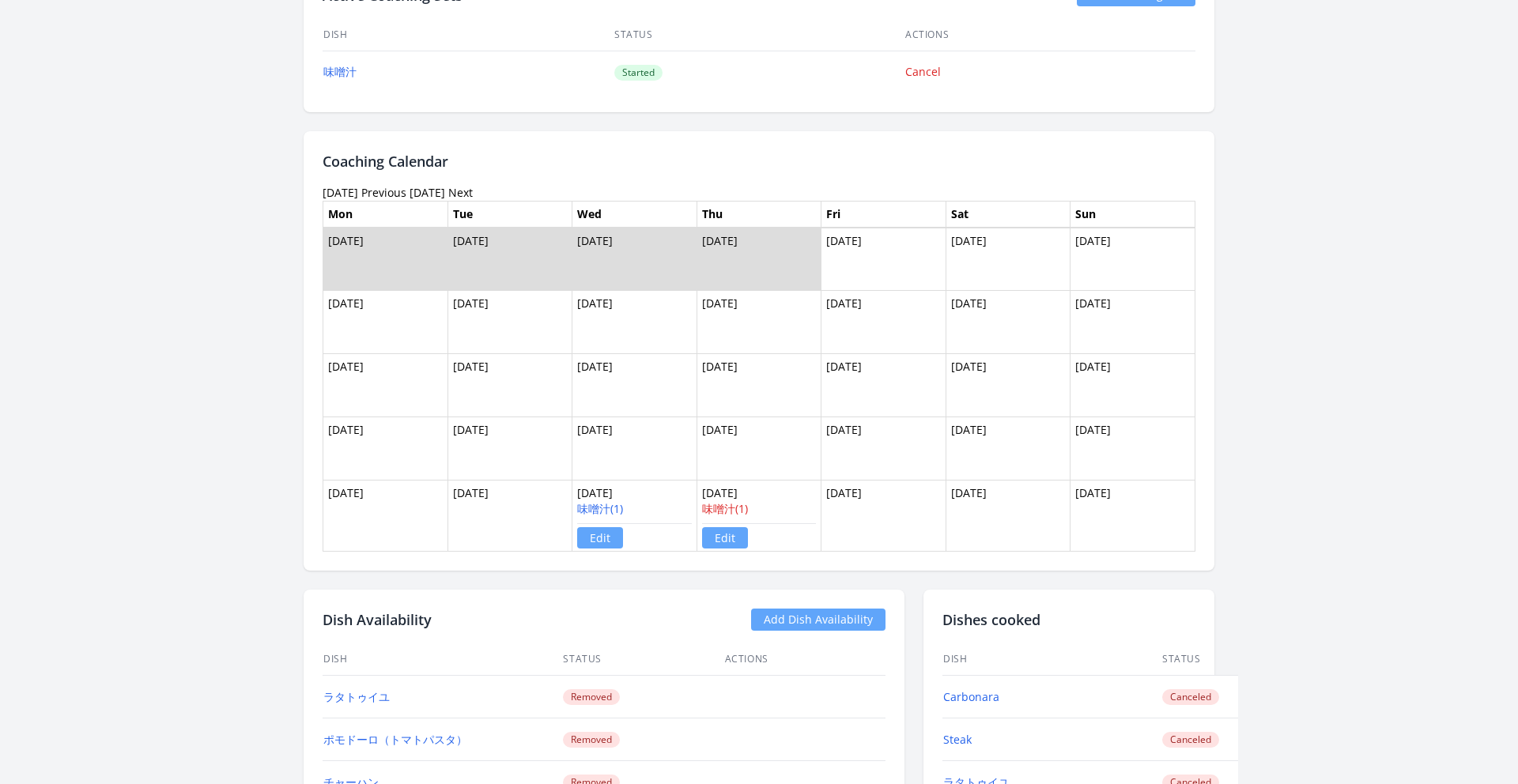
scroll to position [1669, 0]
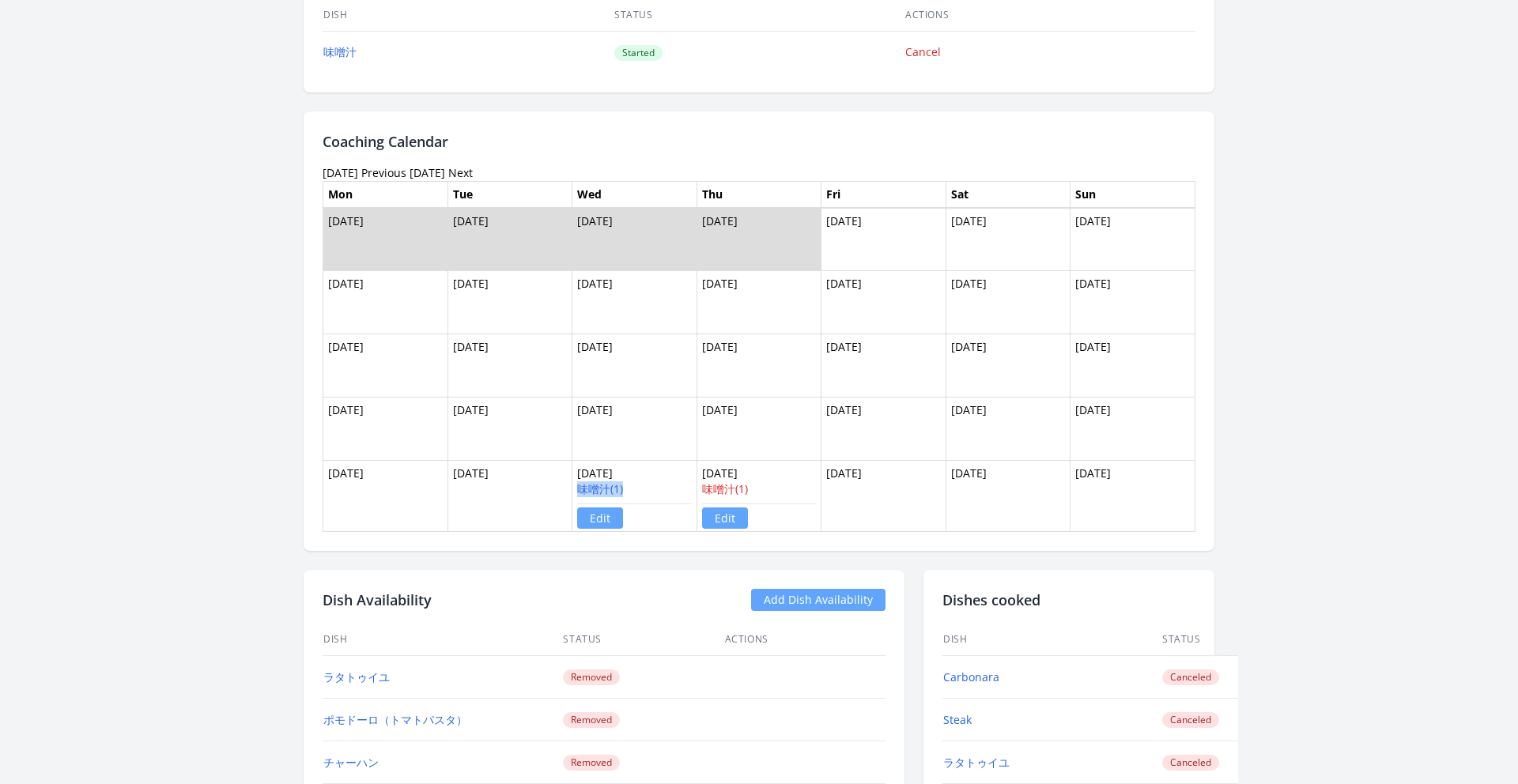
drag, startPoint x: 640, startPoint y: 487, endPoint x: 576, endPoint y: 485, distance: 64.0
click at [576, 485] on td "[DATE] 味噌汁(1) Edit" at bounding box center [635, 497] width 125 height 71
copy link "味噌汁(1)"
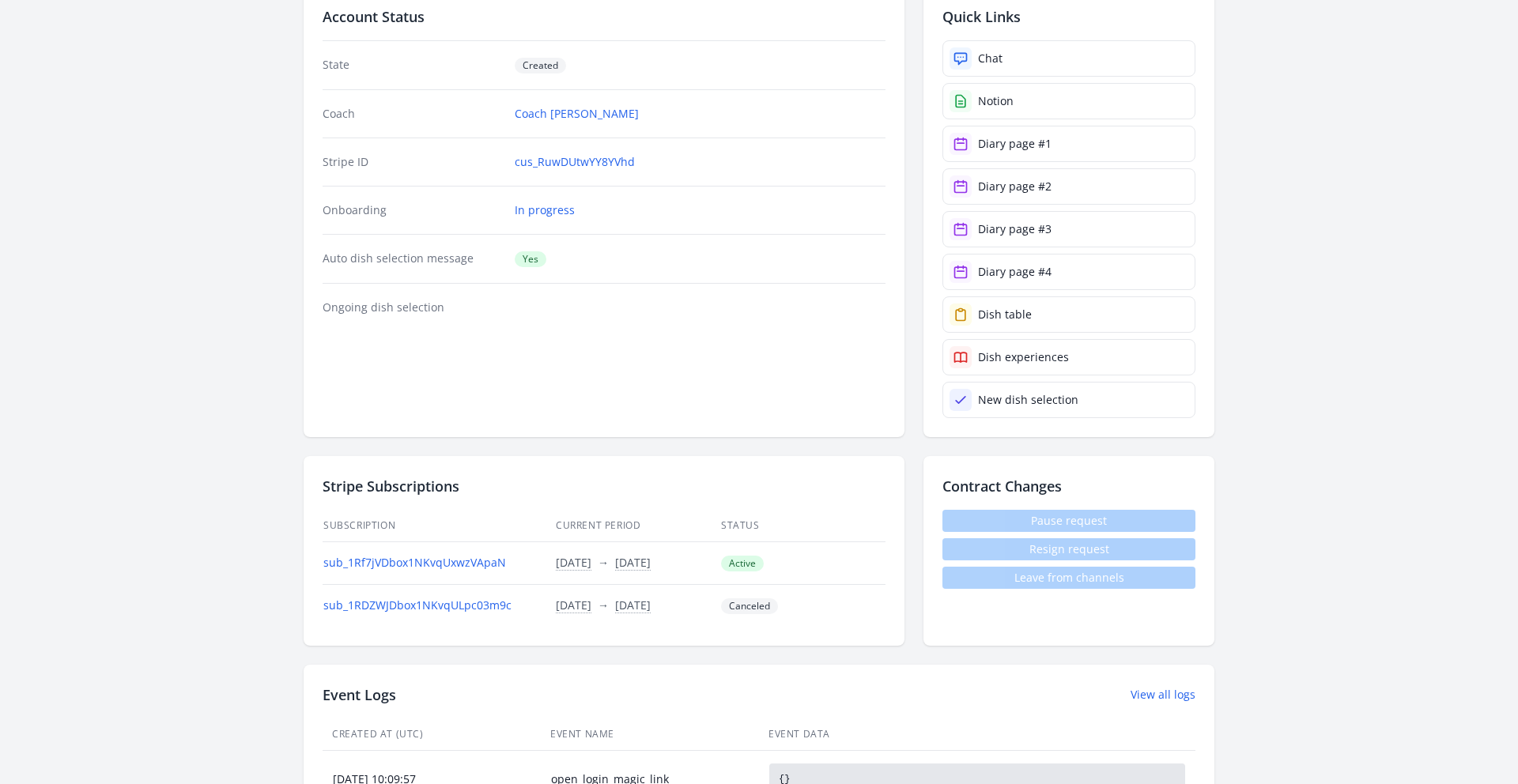
scroll to position [0, 0]
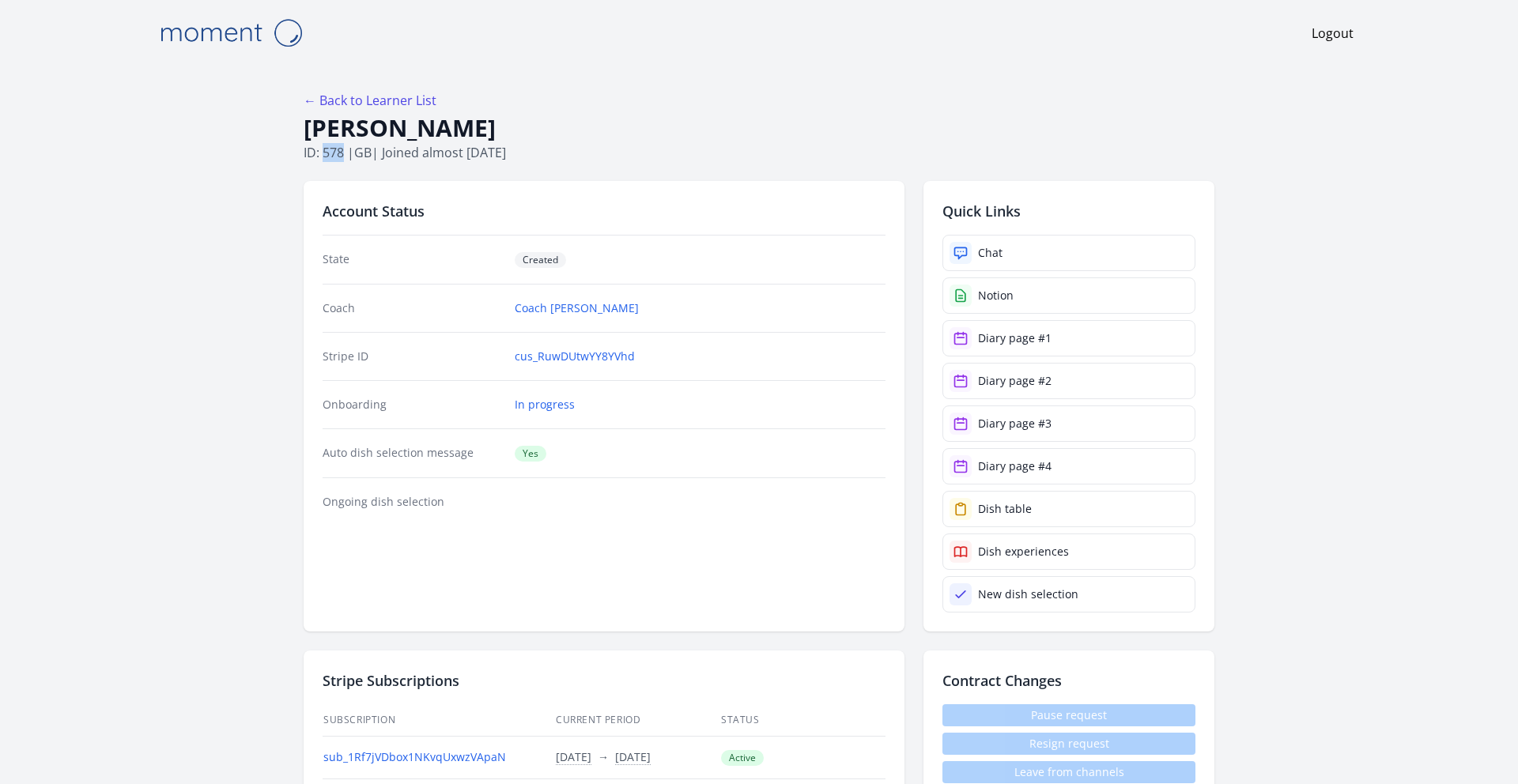
drag, startPoint x: 346, startPoint y: 151, endPoint x: 323, endPoint y: 153, distance: 23.1
click at [323, 153] on p "ID: 578 | [GEOGRAPHIC_DATA] | Joined almost [DATE]" at bounding box center [759, 153] width 911 height 19
copy p "578"
click at [1200, 115] on h1 "[PERSON_NAME]" at bounding box center [759, 128] width 911 height 30
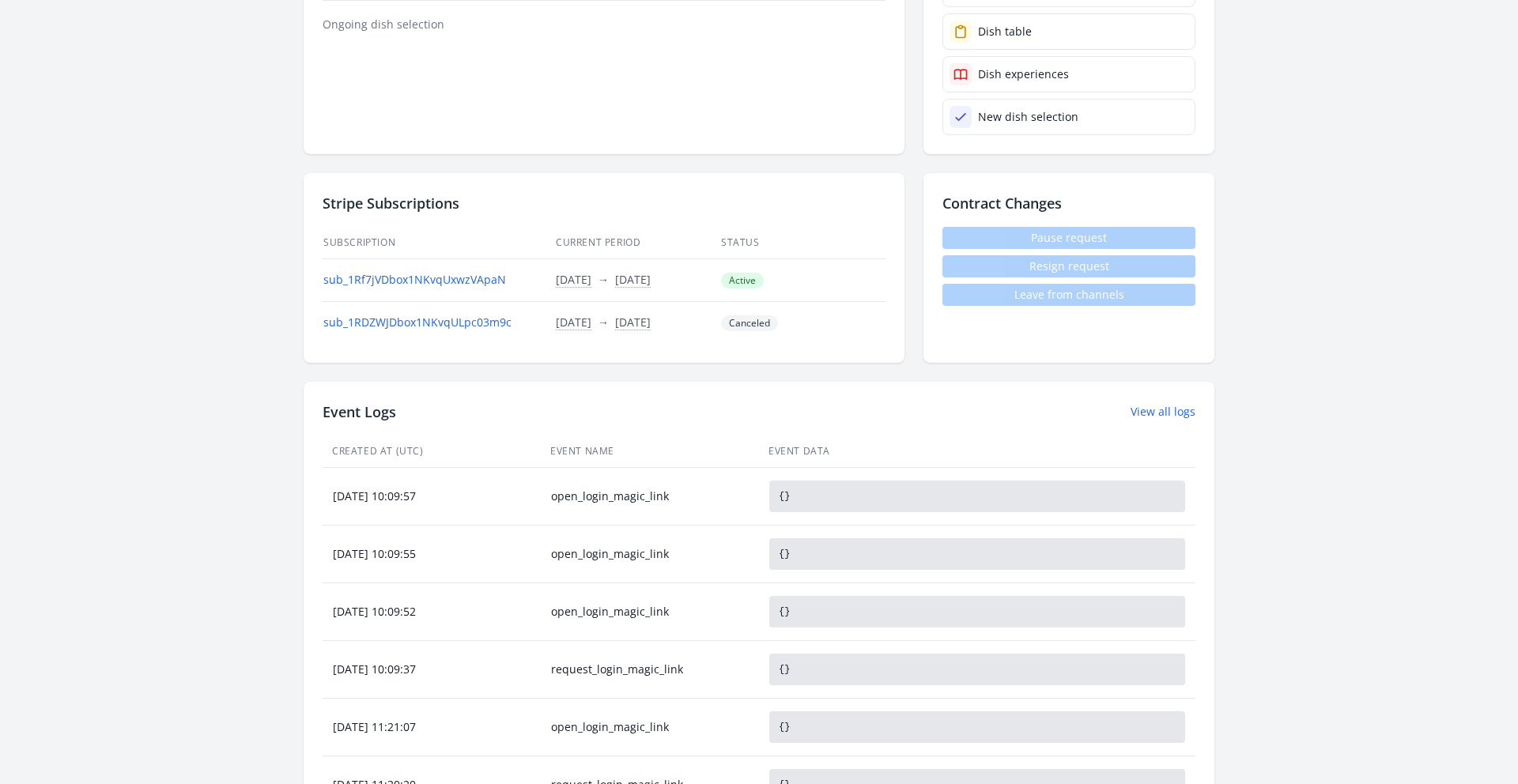
scroll to position [607, 0]
